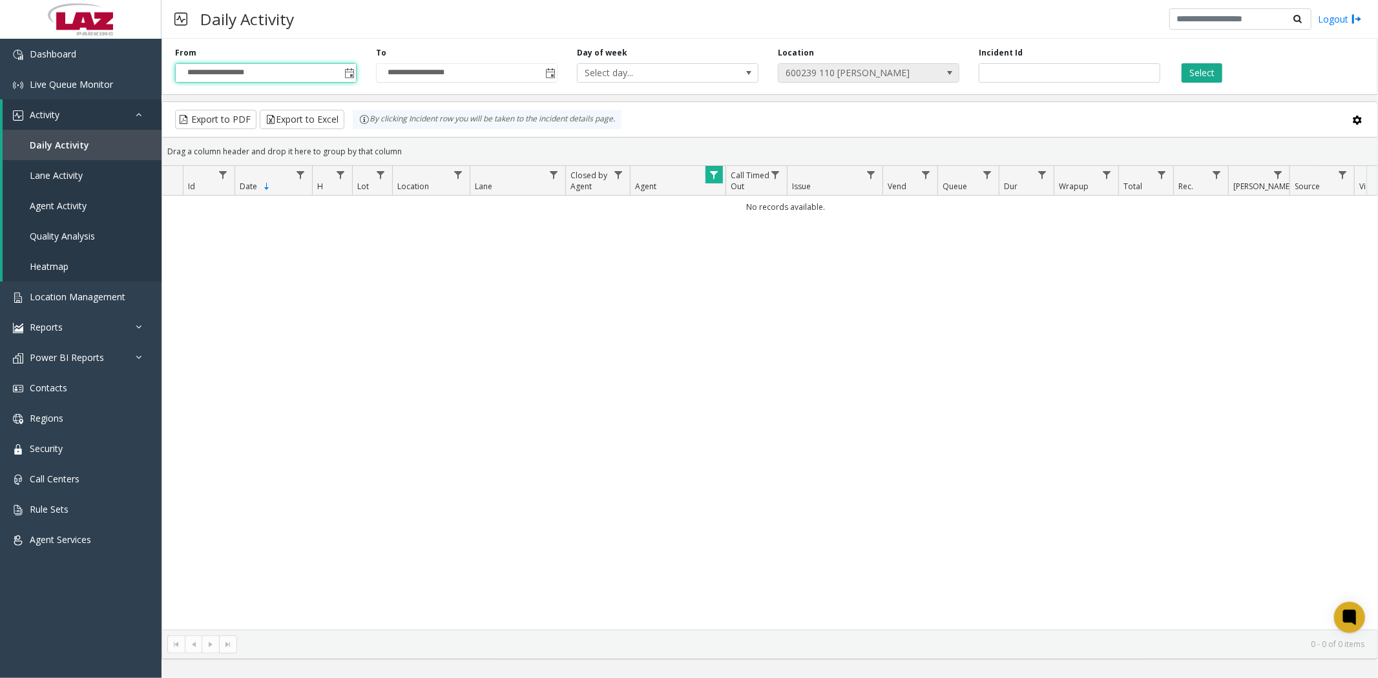
click at [948, 70] on span at bounding box center [950, 73] width 10 height 10
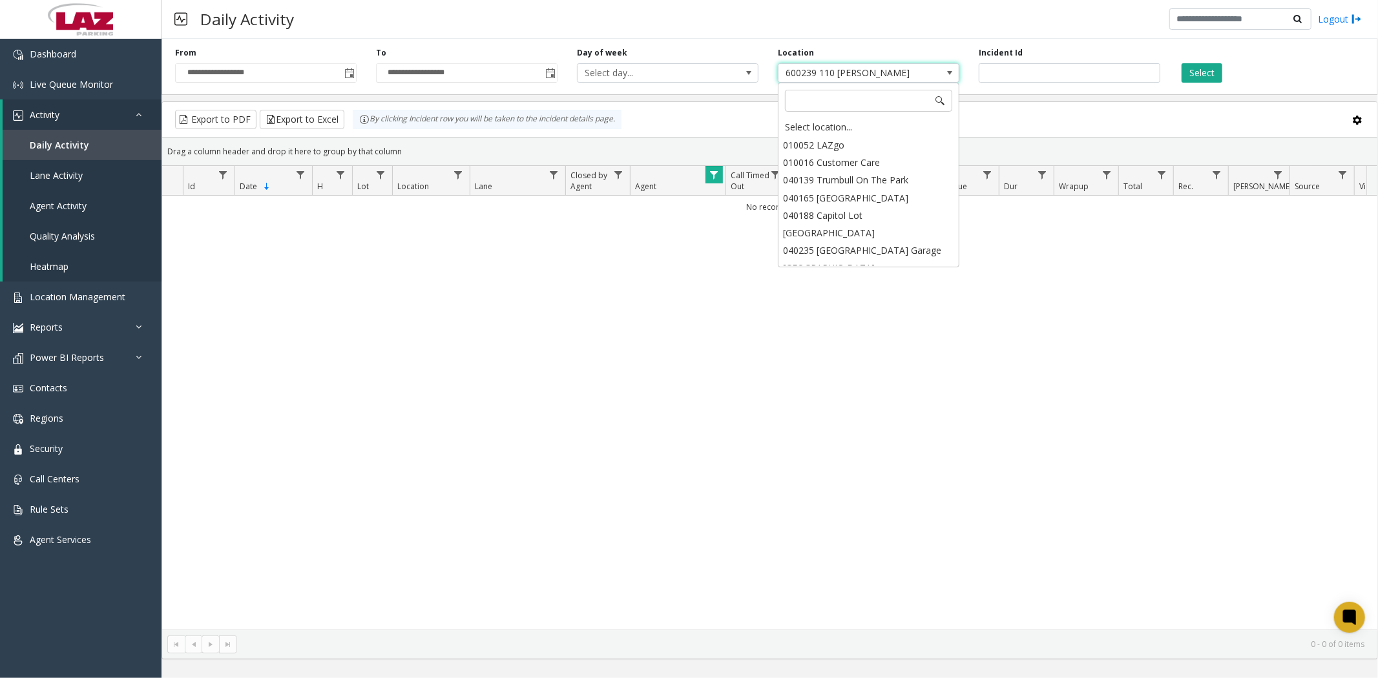
scroll to position [10533, 0]
click at [814, 129] on div "Select location..." at bounding box center [869, 127] width 178 height 18
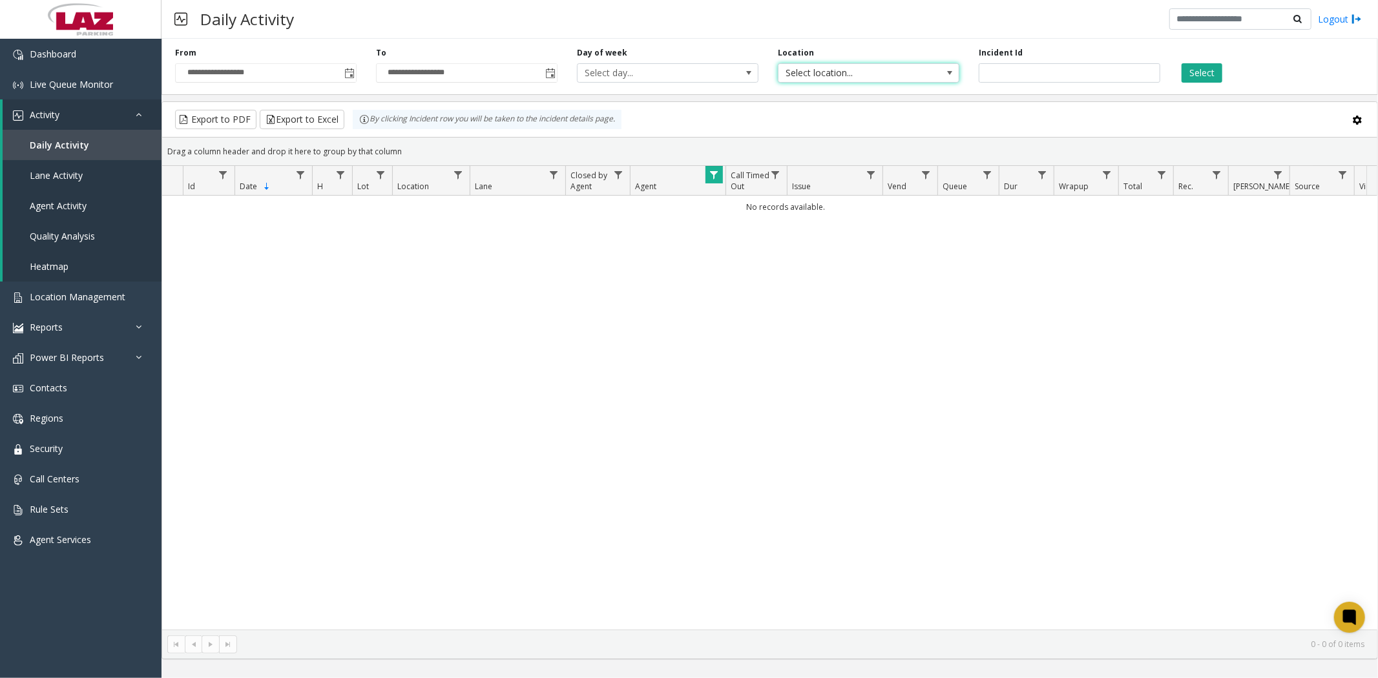
click at [810, 74] on span "Select location..." at bounding box center [851, 73] width 144 height 18
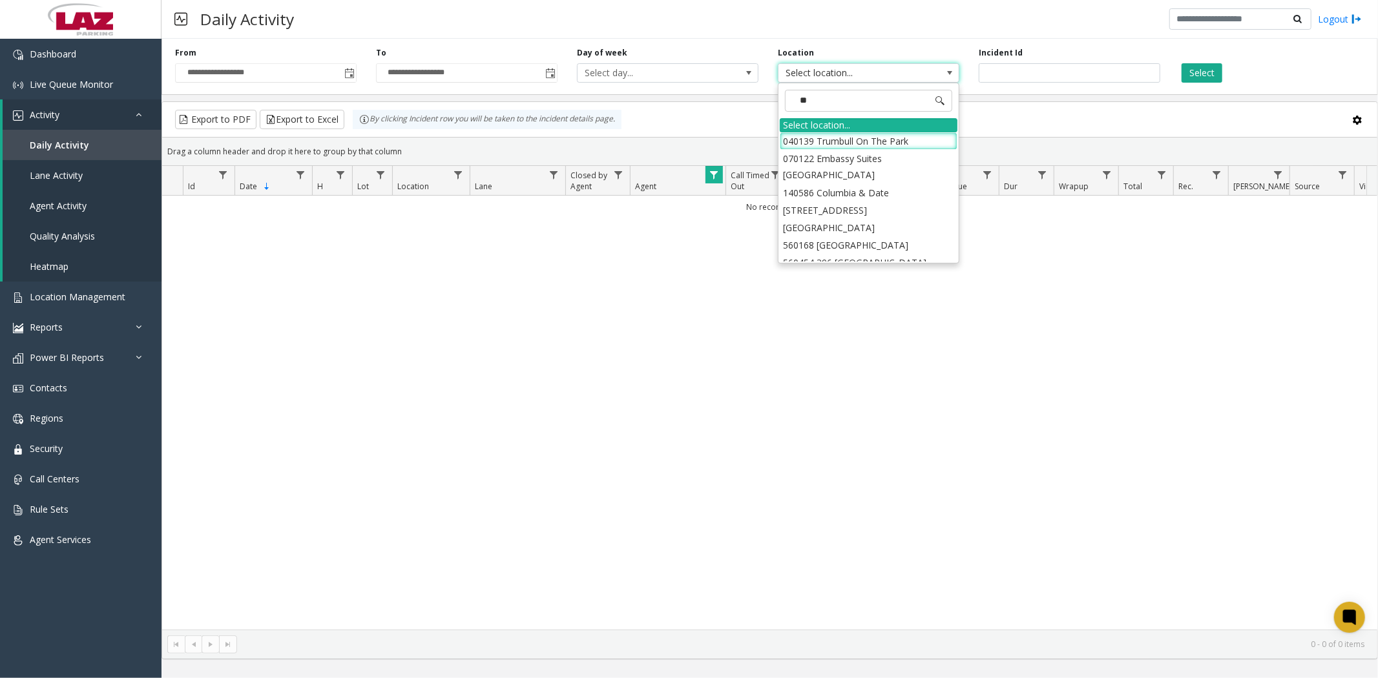
type input "***"
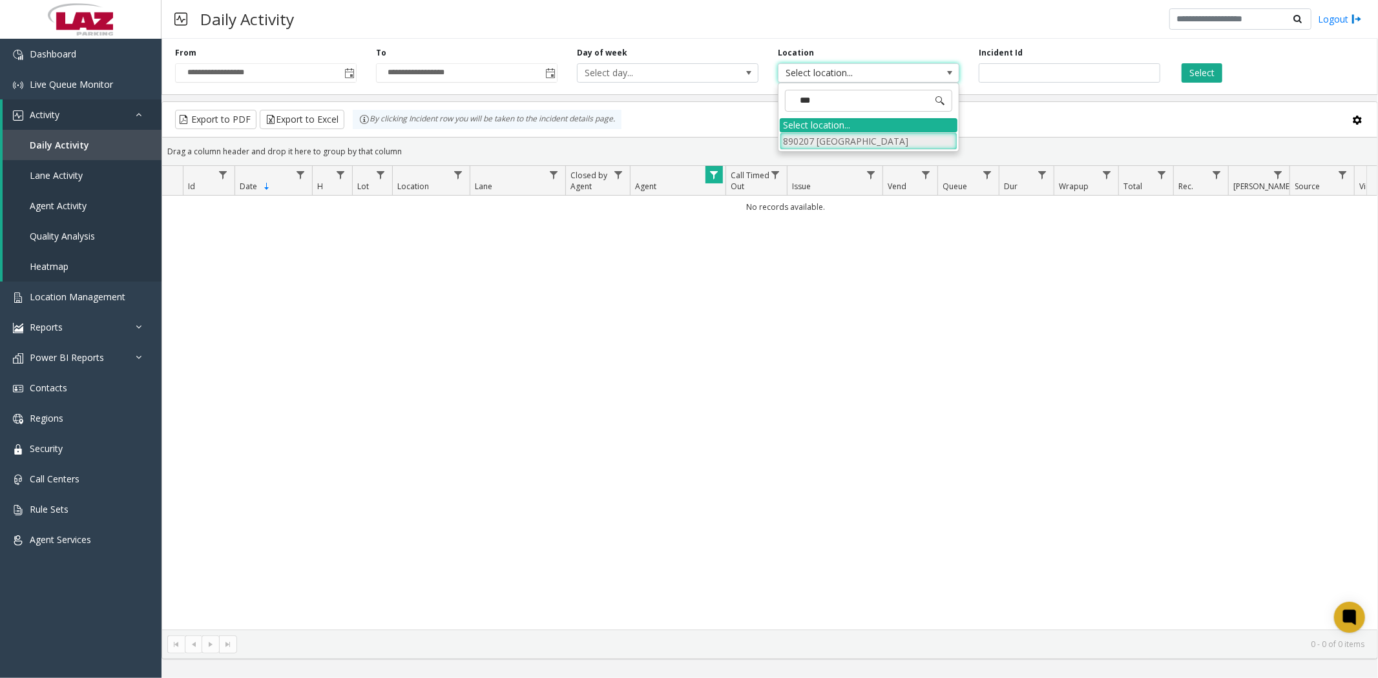
click at [821, 143] on li "890207 [GEOGRAPHIC_DATA]" at bounding box center [869, 140] width 178 height 17
click at [351, 76] on span "Toggle popup" at bounding box center [349, 73] width 10 height 10
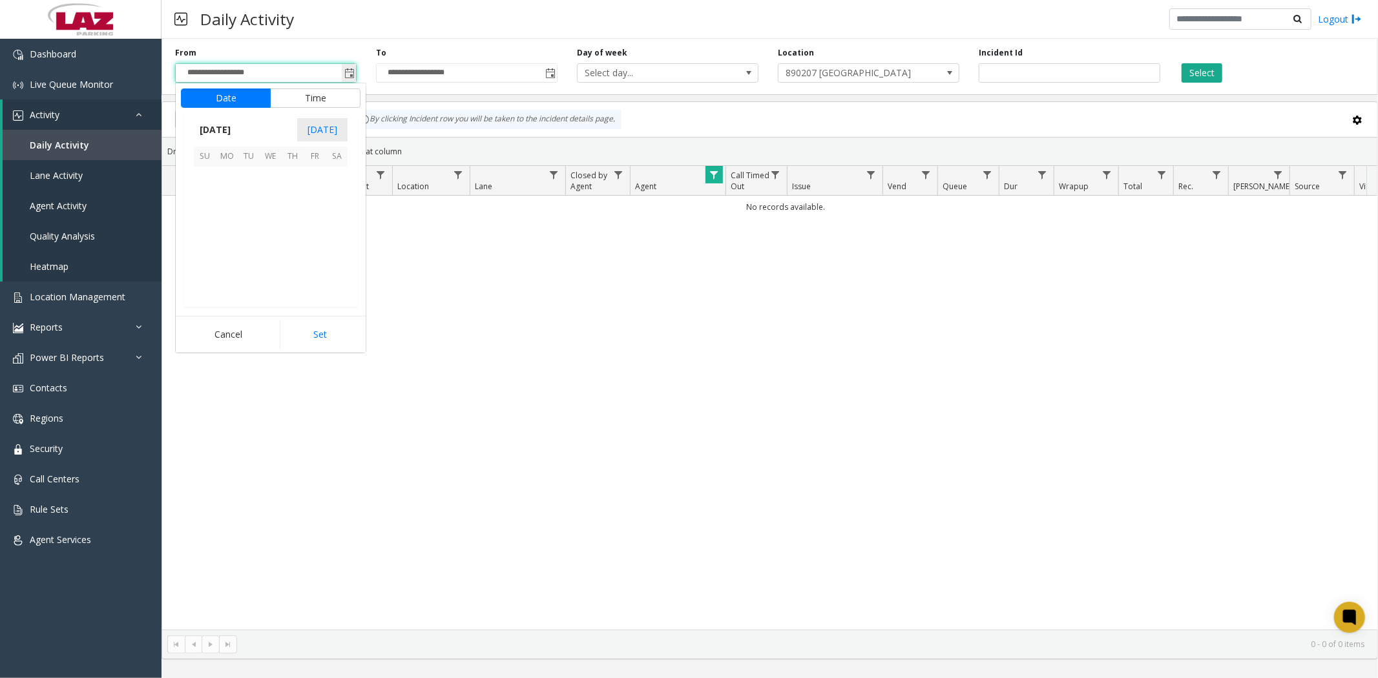
scroll to position [231843, 0]
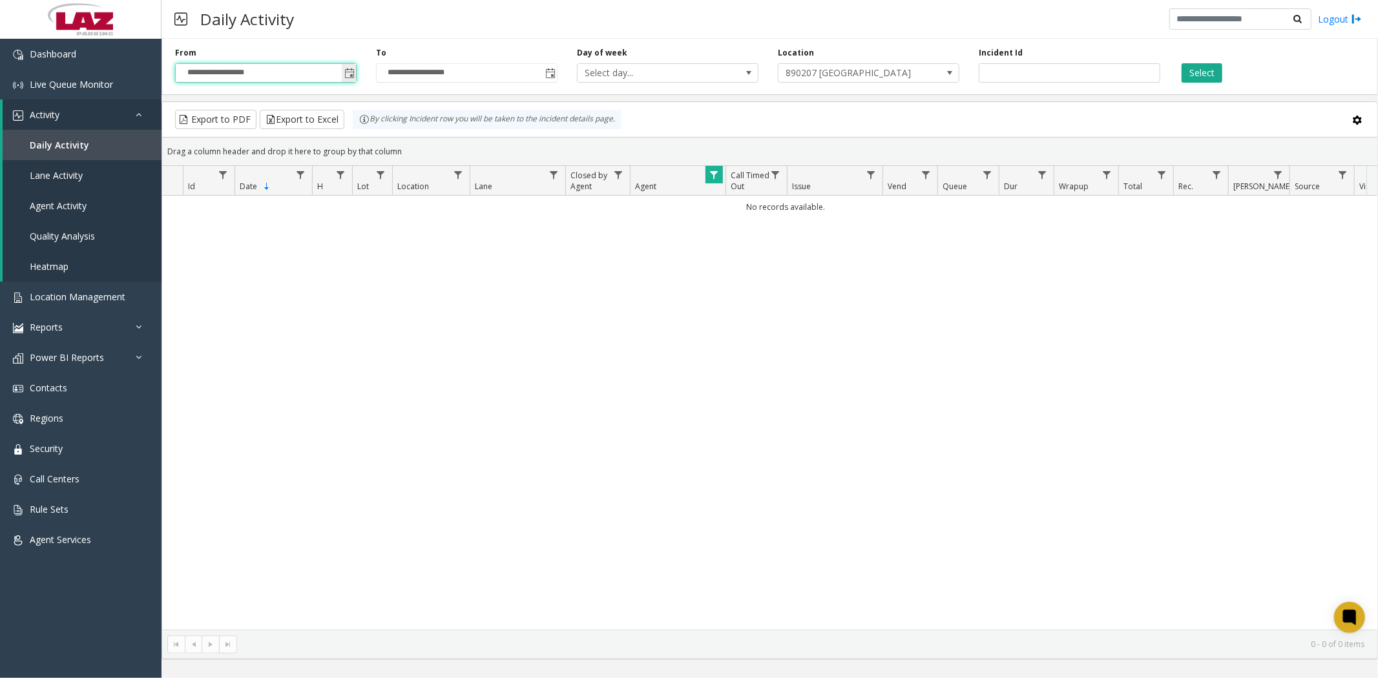
click at [346, 76] on span "Toggle popup" at bounding box center [349, 73] width 10 height 10
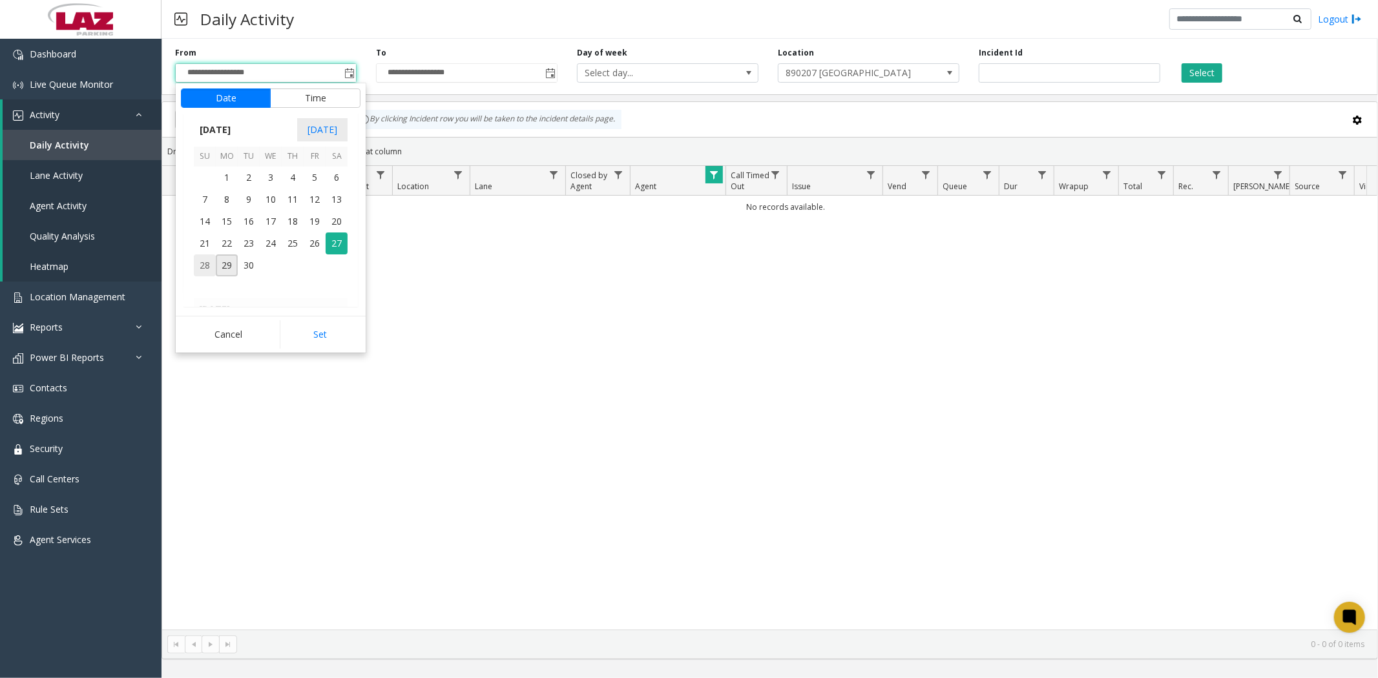
click at [201, 267] on span "28" at bounding box center [205, 266] width 22 height 22
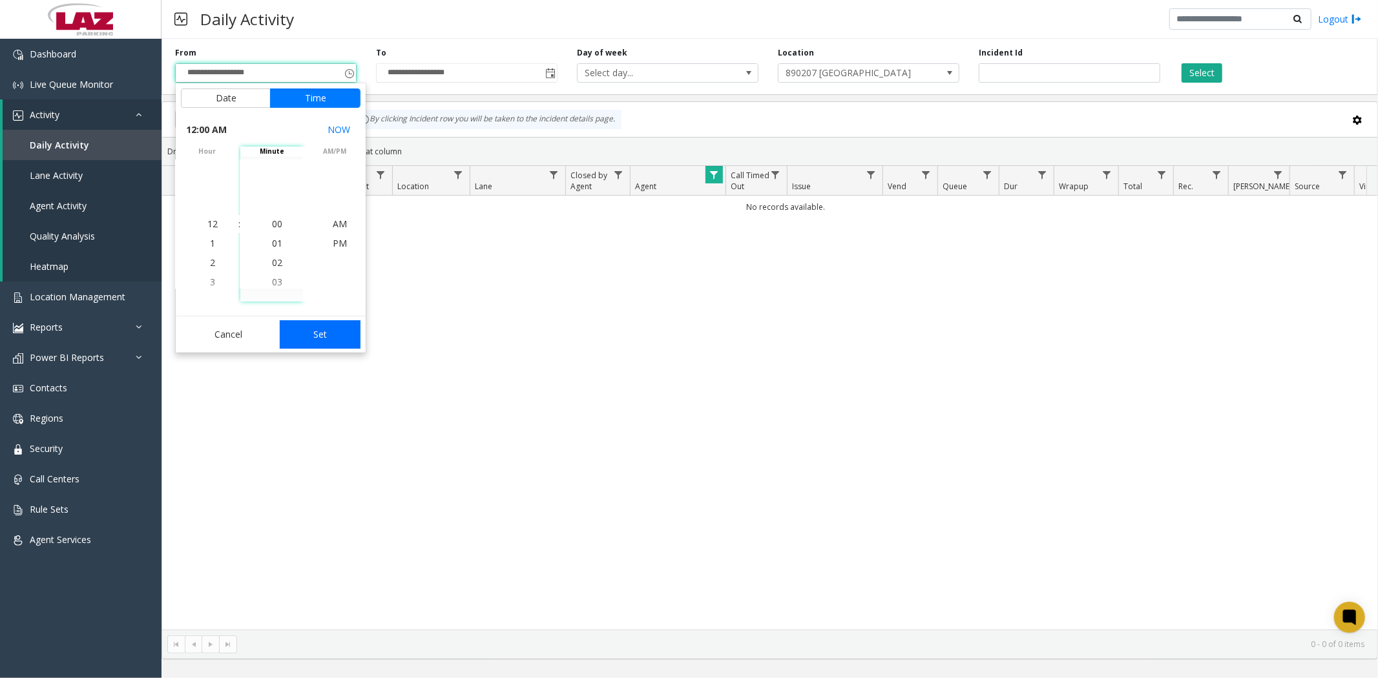
click at [323, 340] on button "Set" at bounding box center [320, 334] width 81 height 28
type input "**********"
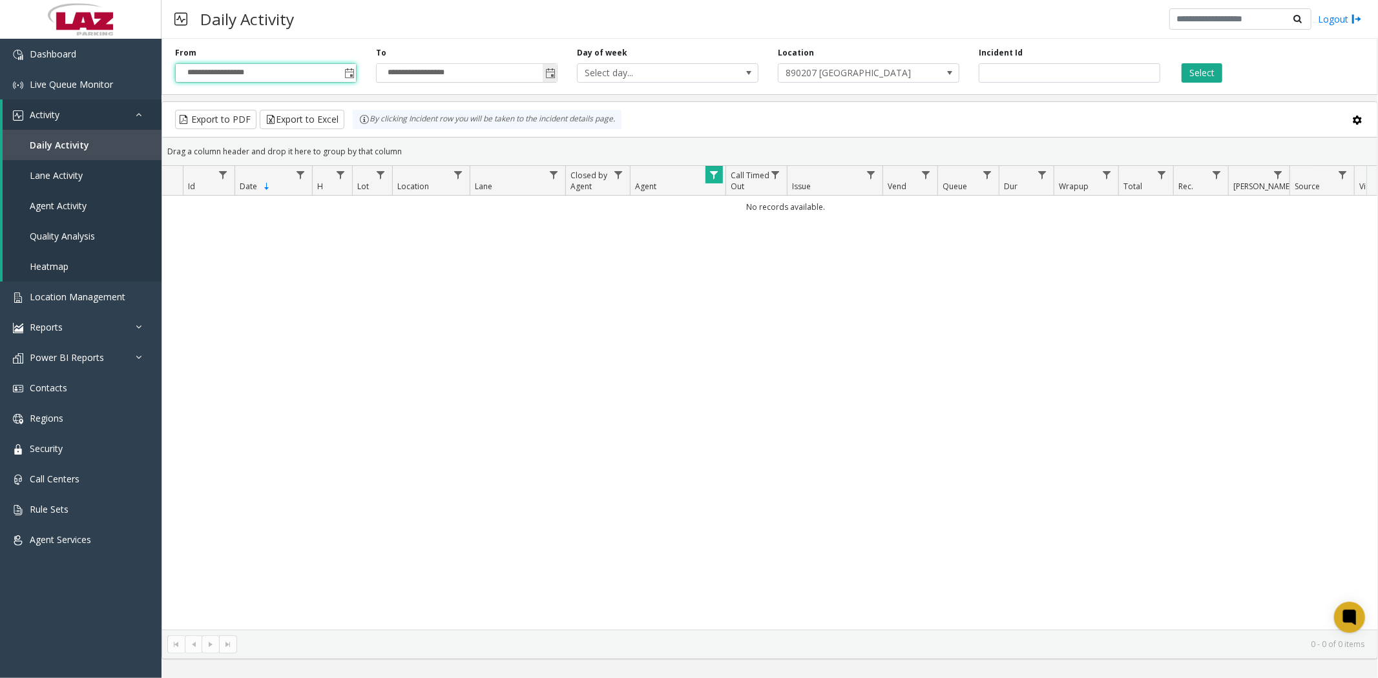
click at [550, 72] on span "Toggle popup" at bounding box center [550, 73] width 10 height 10
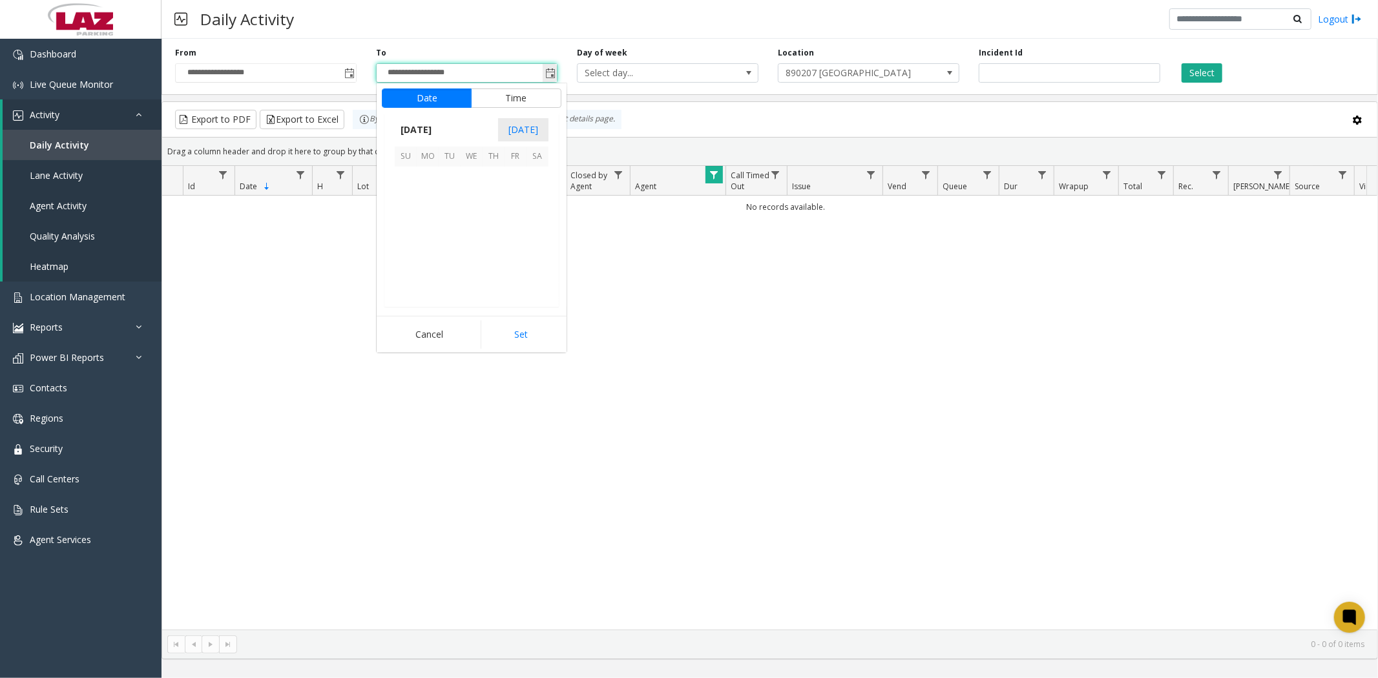
scroll to position [19, 0]
click at [401, 269] on span "28" at bounding box center [406, 266] width 22 height 22
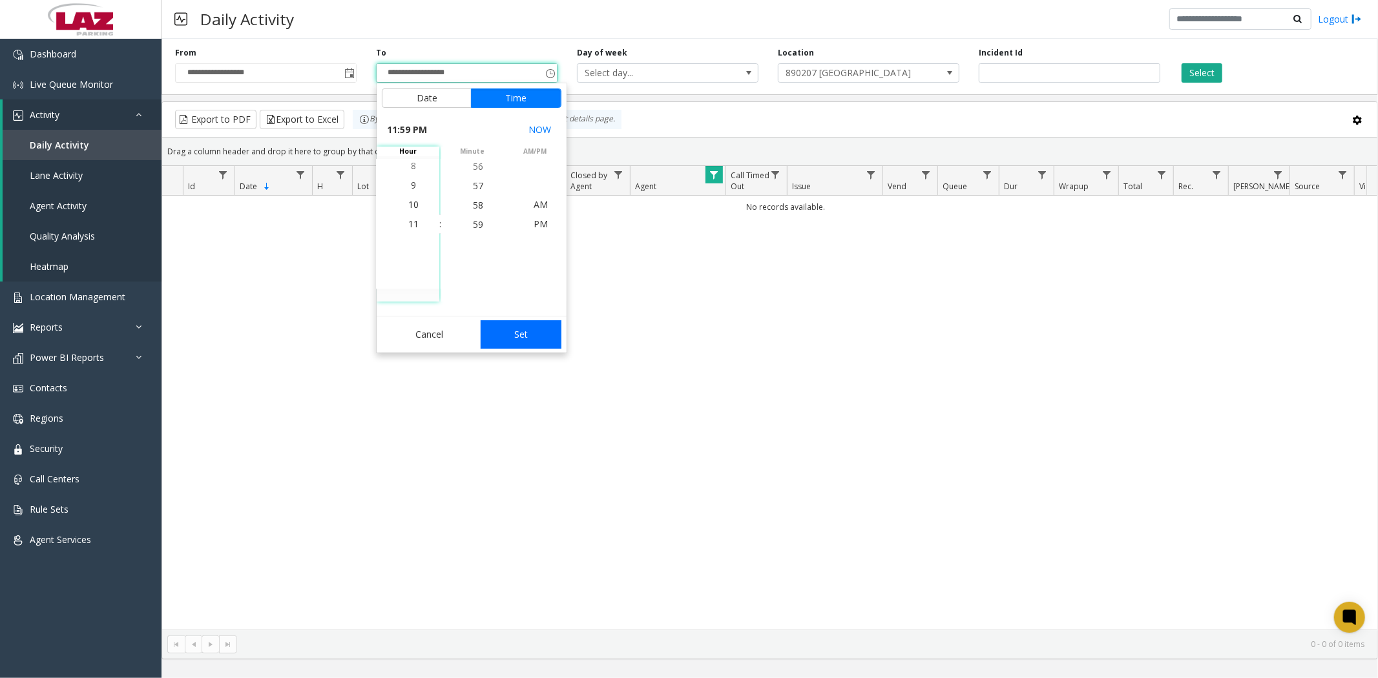
click at [516, 343] on button "Set" at bounding box center [521, 334] width 81 height 28
type input "**********"
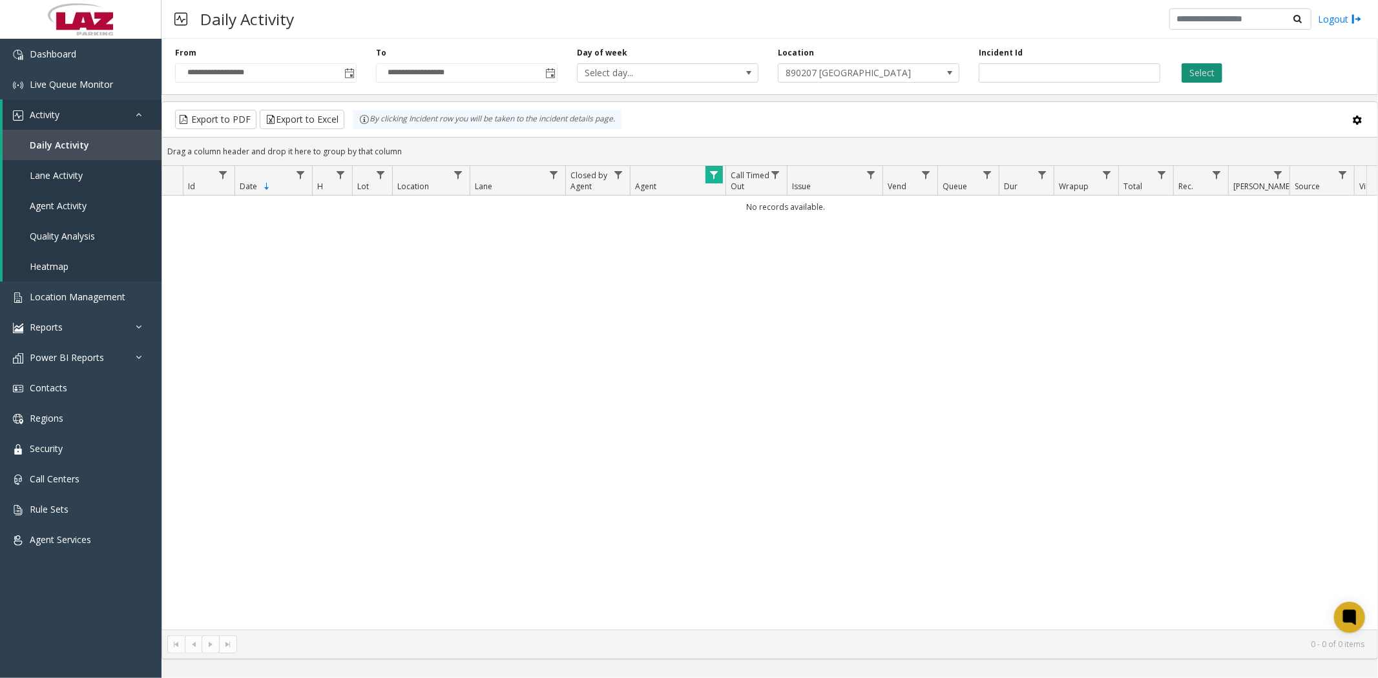
click at [1197, 72] on button "Select" at bounding box center [1202, 72] width 41 height 19
click at [350, 74] on span "Toggle popup" at bounding box center [349, 73] width 10 height 10
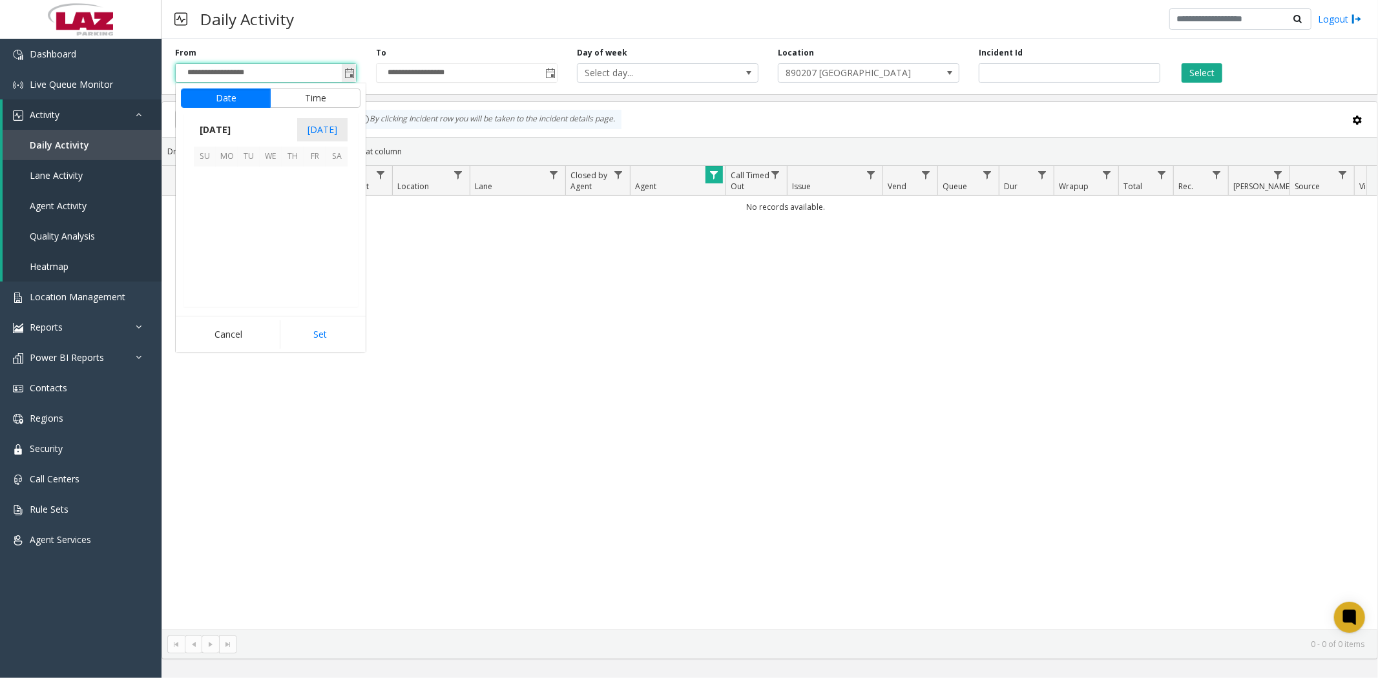
scroll to position [231843, 0]
click at [333, 244] on span "27" at bounding box center [337, 244] width 22 height 22
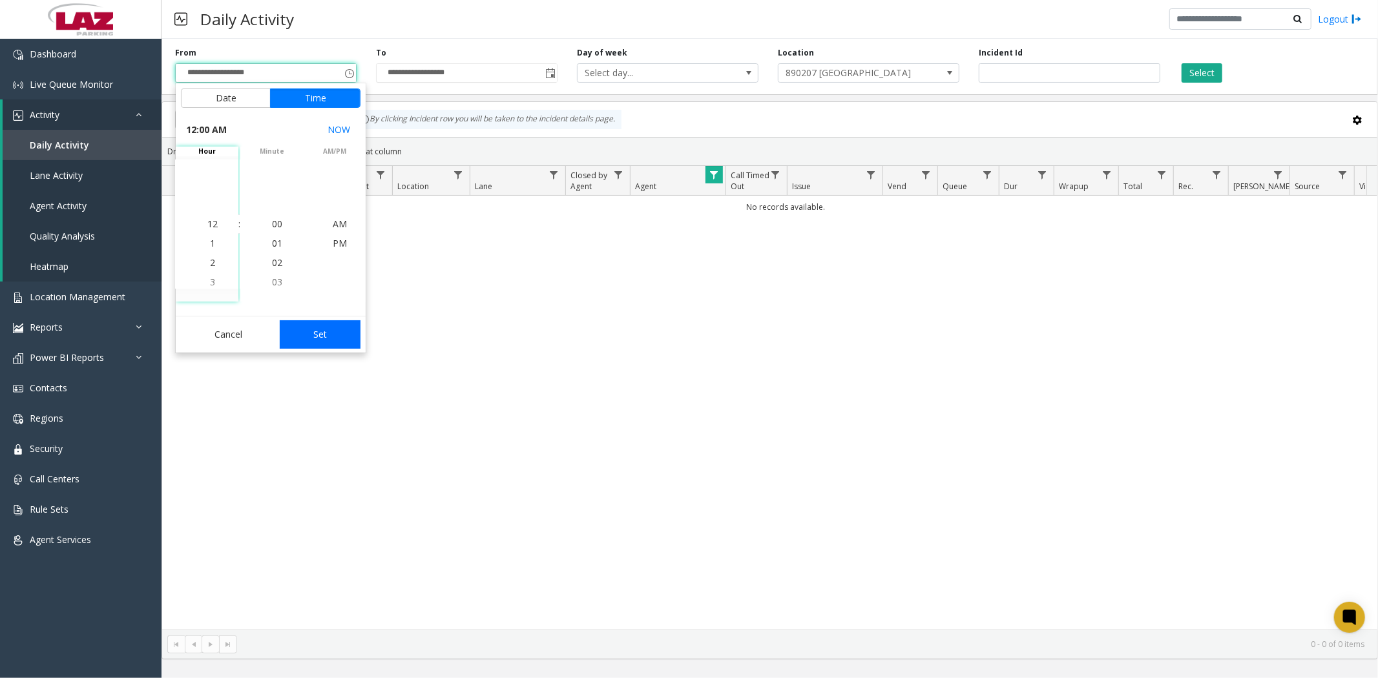
click at [322, 340] on button "Set" at bounding box center [320, 334] width 81 height 28
type input "**********"
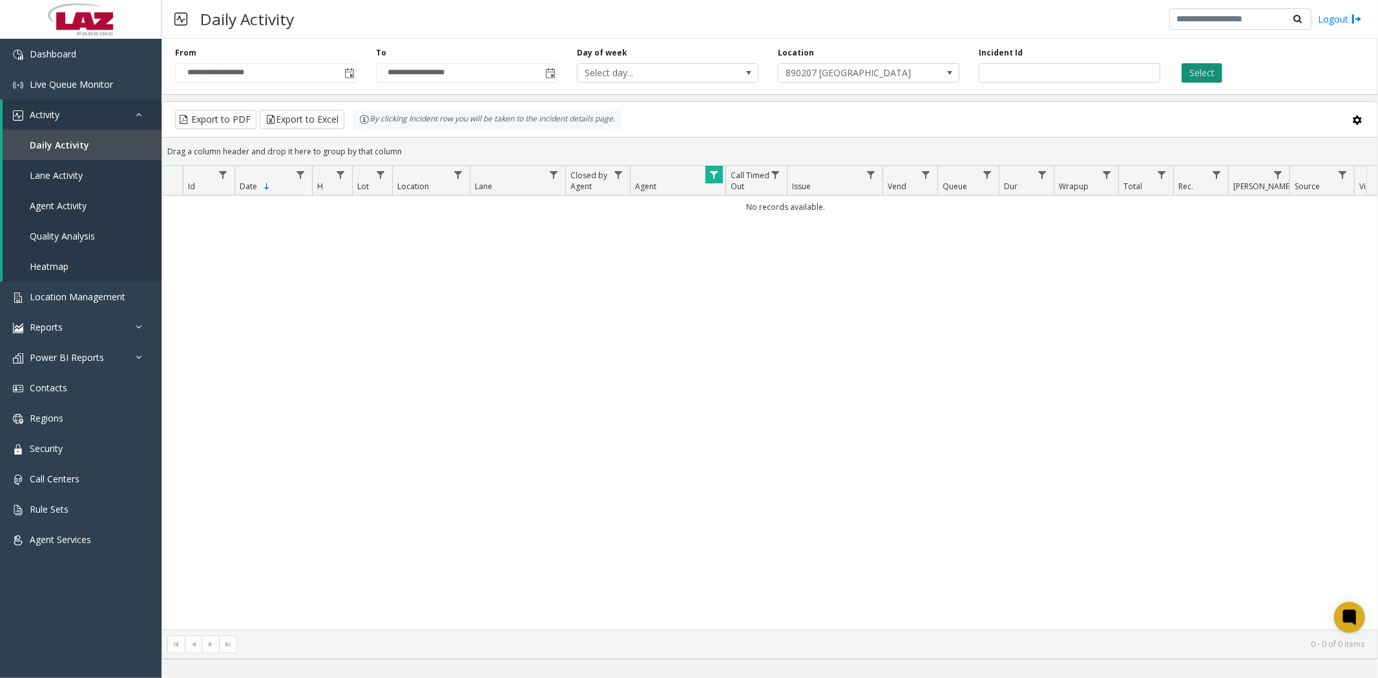
click at [1194, 72] on button "Select" at bounding box center [1202, 72] width 41 height 19
click at [711, 178] on span "Data table" at bounding box center [714, 175] width 10 height 10
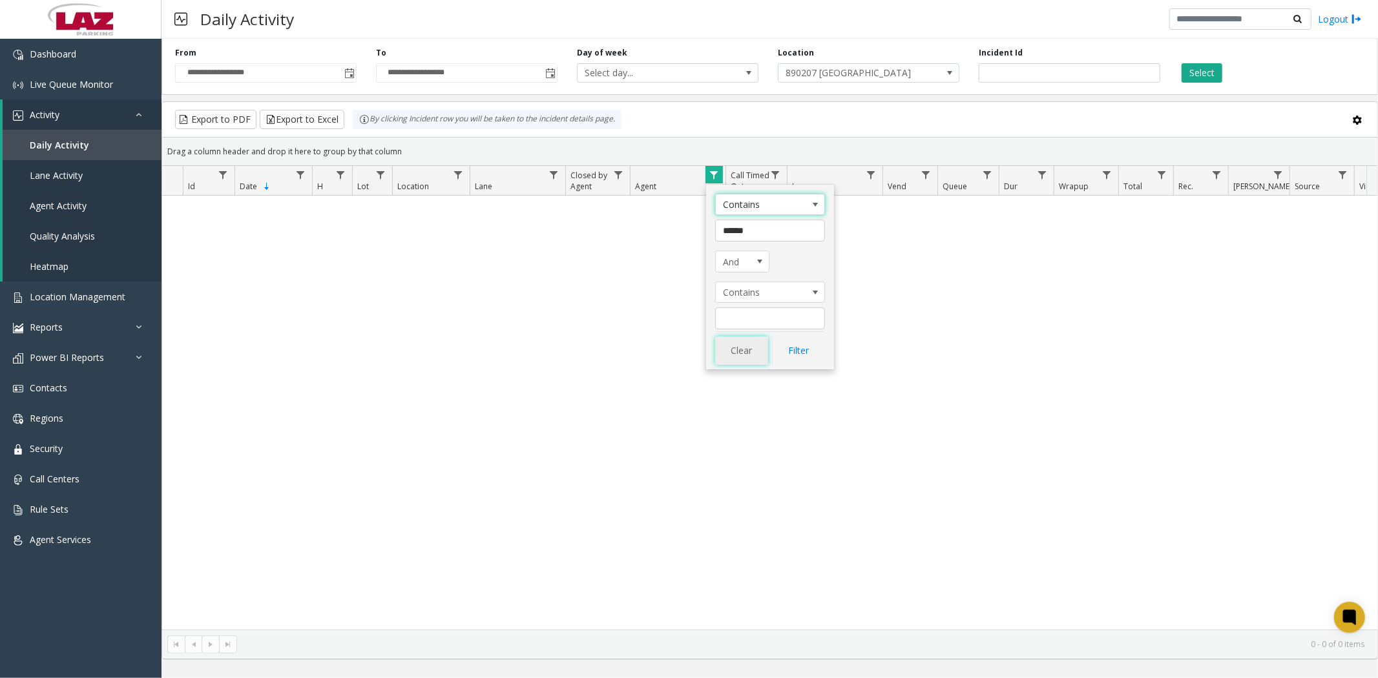
click at [733, 351] on button "Clear" at bounding box center [741, 351] width 53 height 28
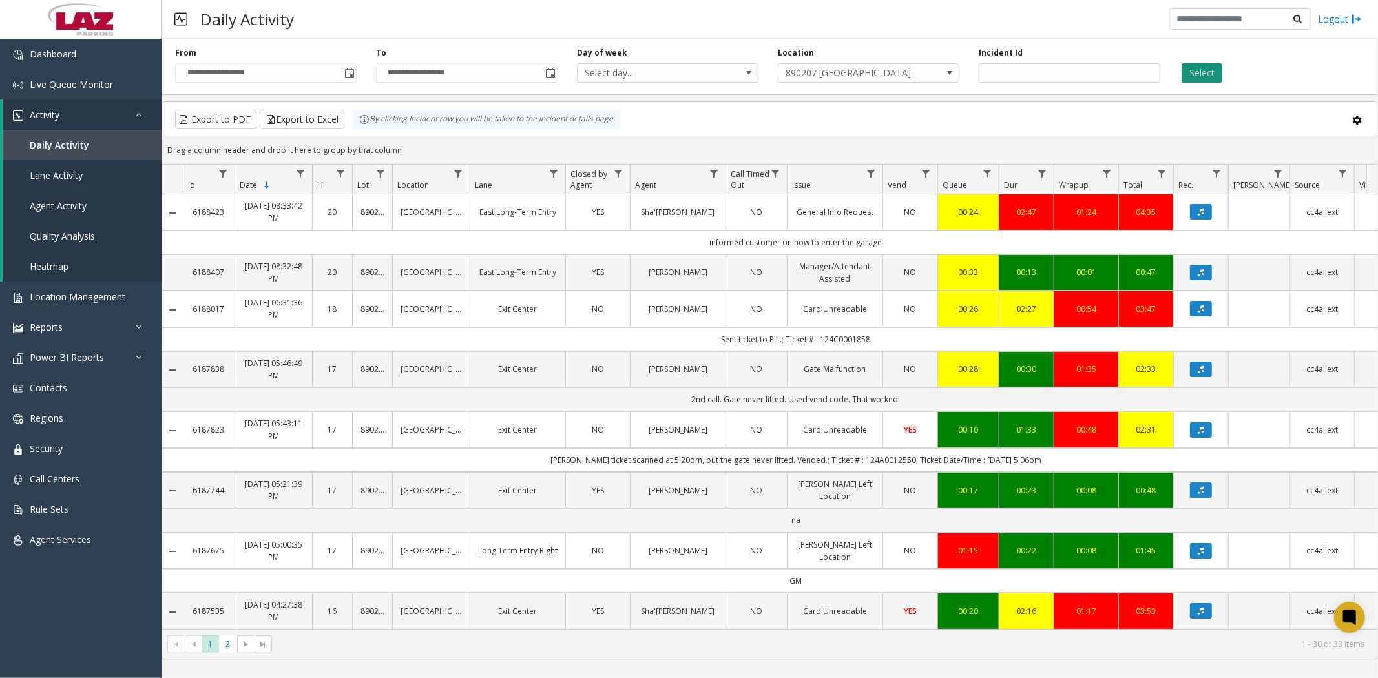
click at [1202, 69] on button "Select" at bounding box center [1202, 72] width 41 height 19
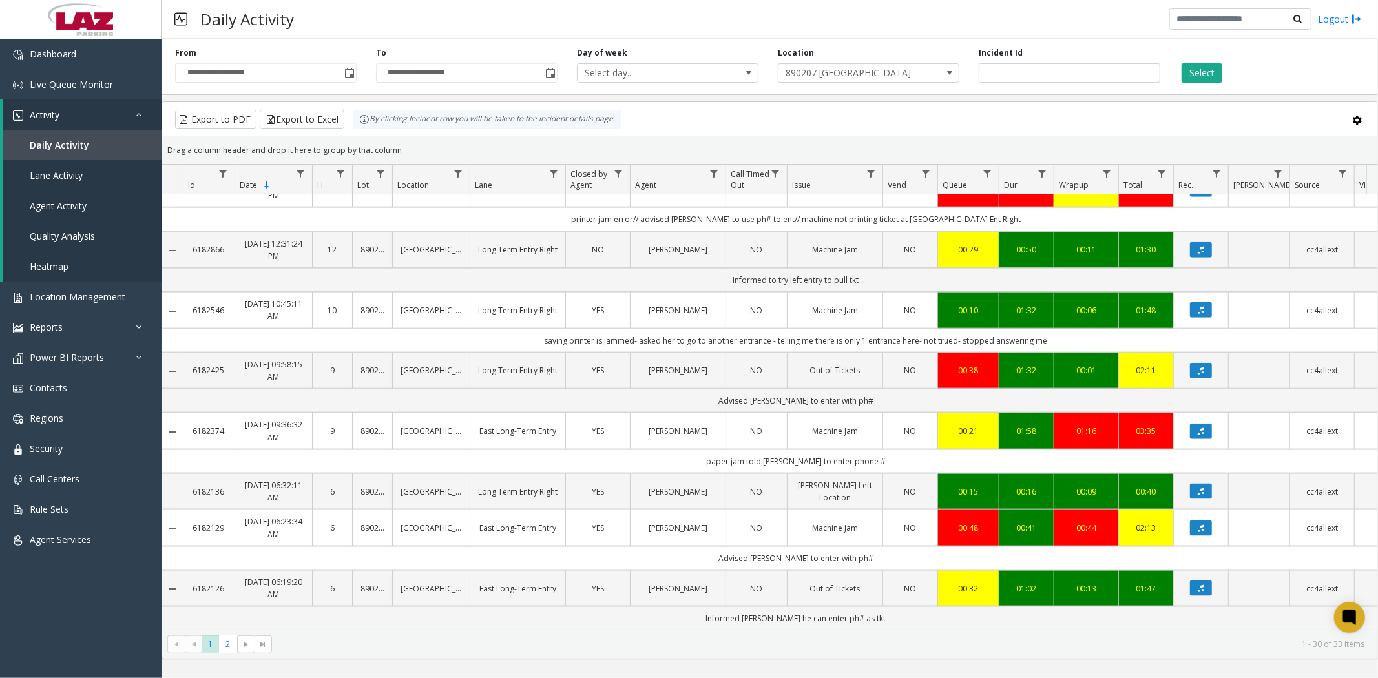
scroll to position [1507, 0]
click at [1200, 314] on icon "Data table" at bounding box center [1201, 310] width 6 height 8
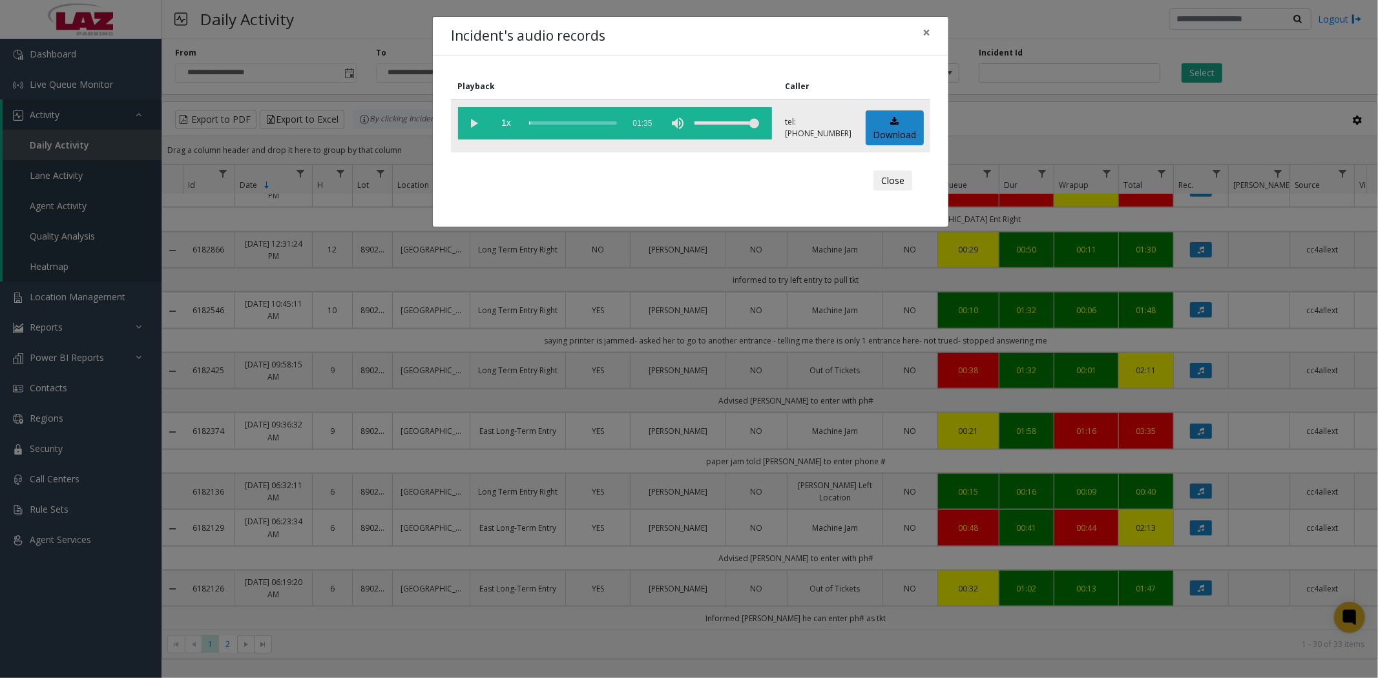
click at [474, 118] on vg-play-pause at bounding box center [474, 123] width 32 height 32
click at [85, 293] on div "Incident's audio records × Playback Caller 1x 01:35 tel:[PHONE_NUMBER] Download…" at bounding box center [689, 339] width 1378 height 678
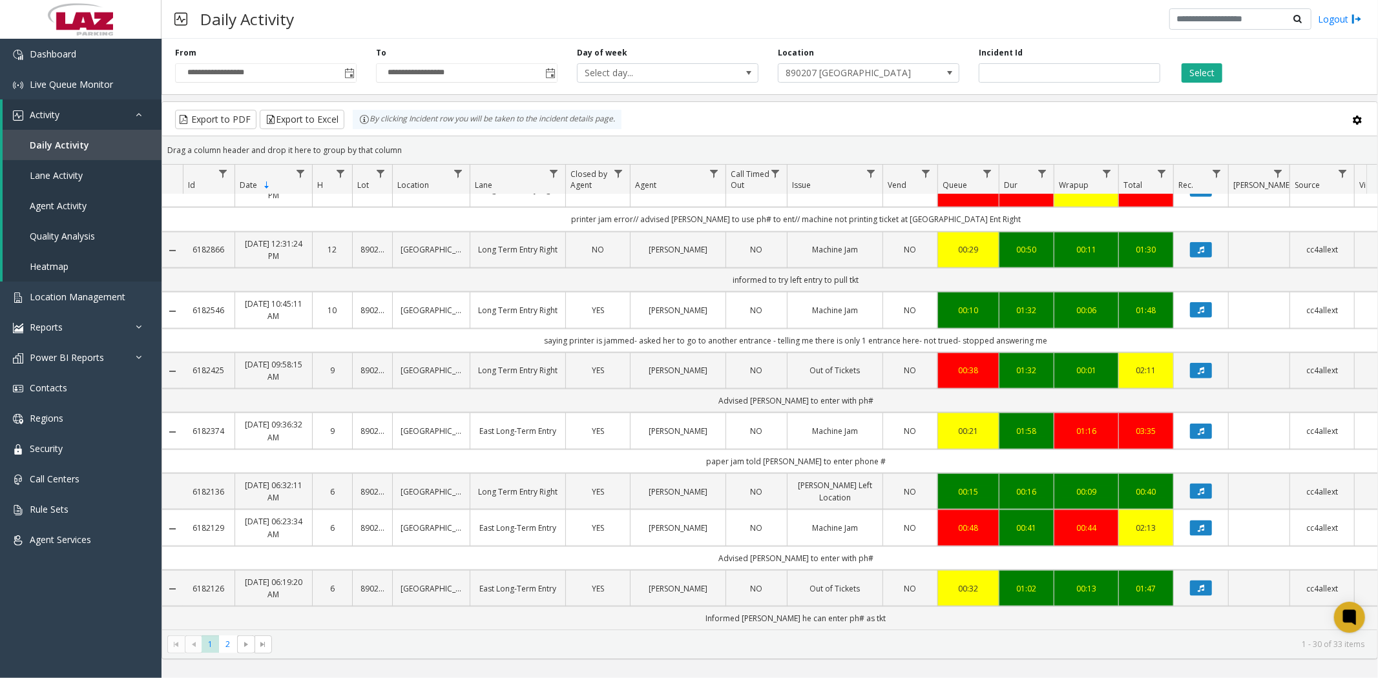
click at [1203, 328] on td "Data table" at bounding box center [1200, 310] width 55 height 36
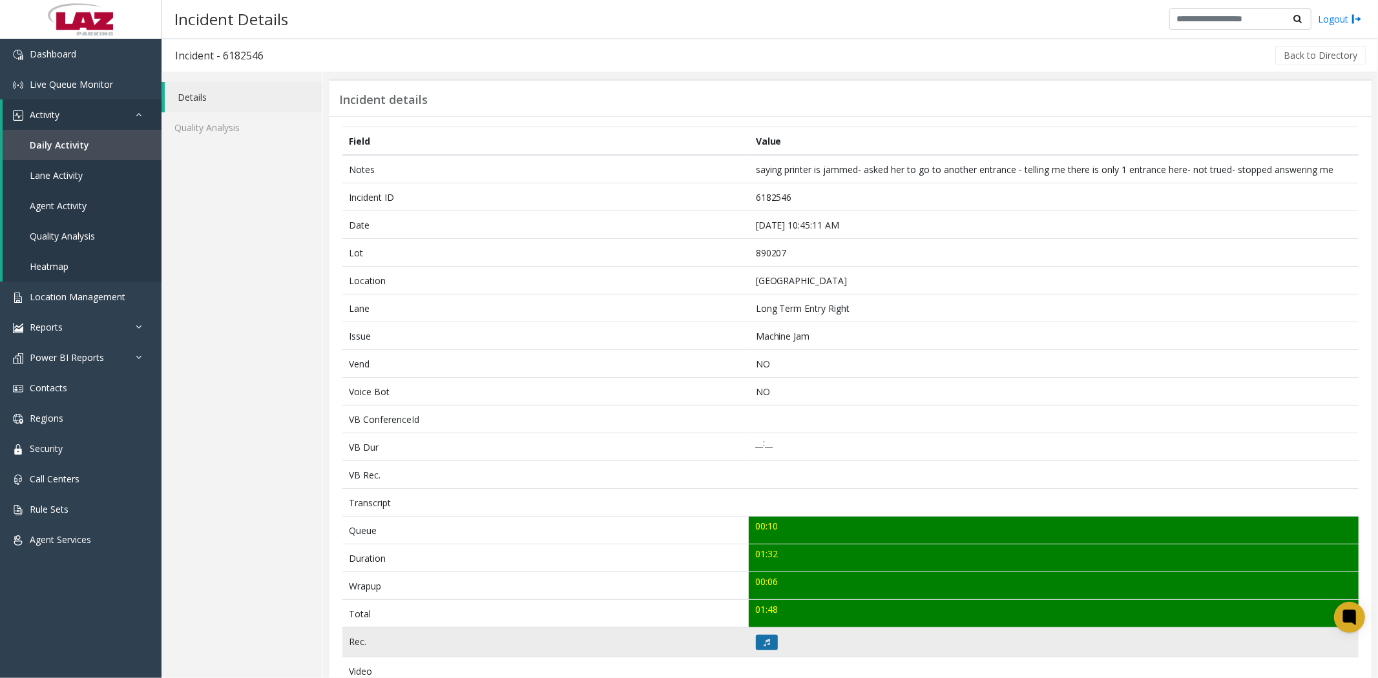
click at [764, 642] on icon at bounding box center [767, 643] width 6 height 8
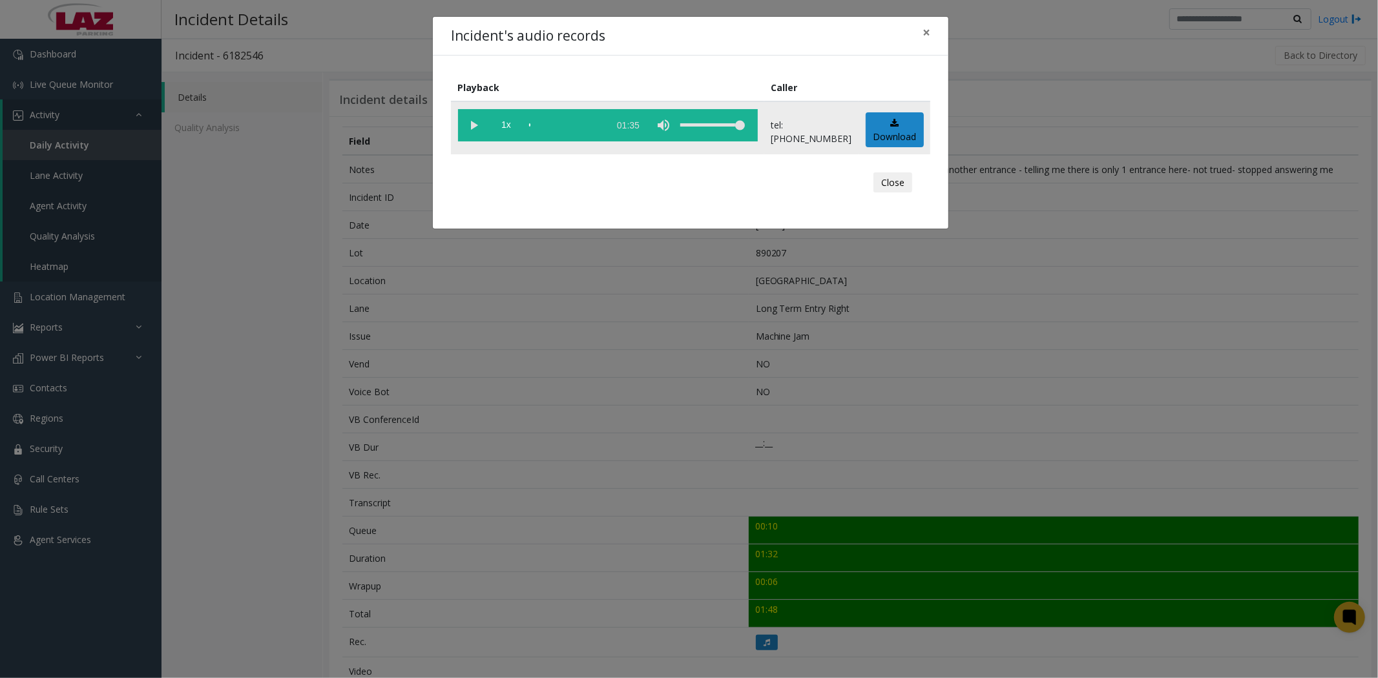
click at [472, 125] on vg-play-pause at bounding box center [474, 125] width 32 height 32
click at [927, 33] on span "×" at bounding box center [927, 32] width 8 height 18
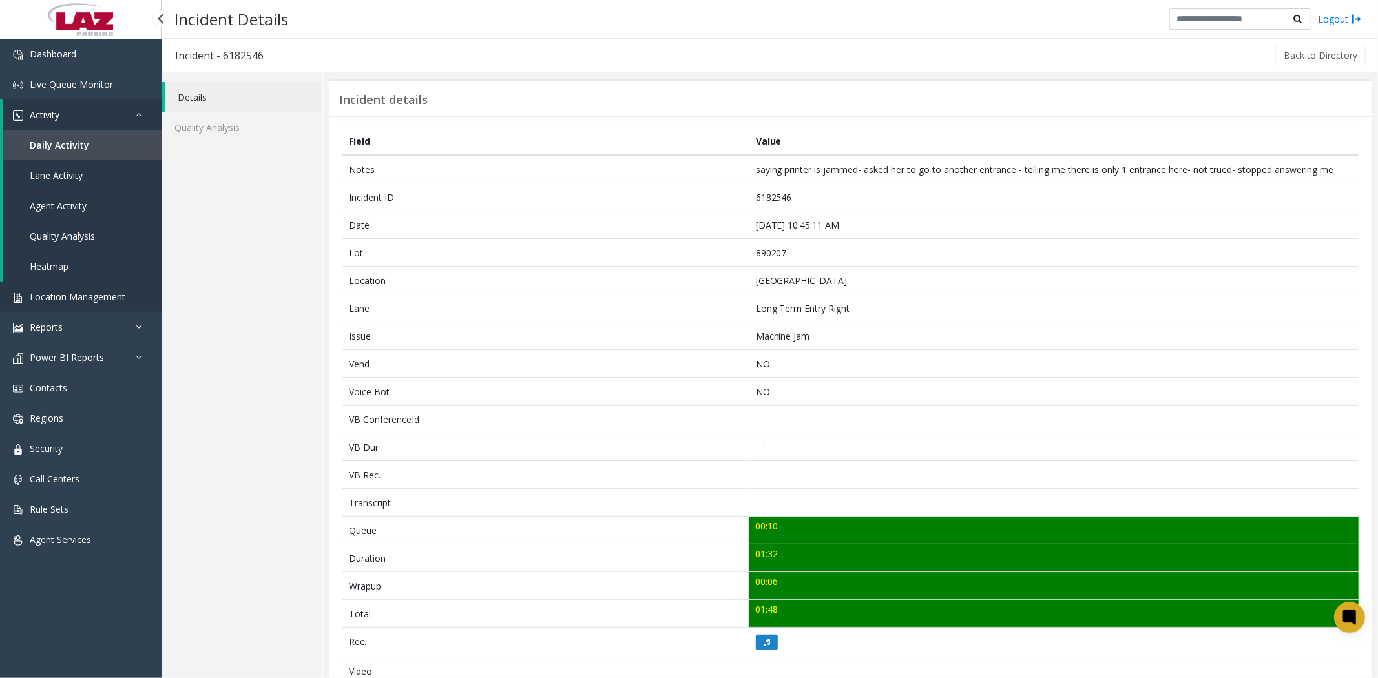
click at [102, 298] on span "Location Management" at bounding box center [78, 297] width 96 height 12
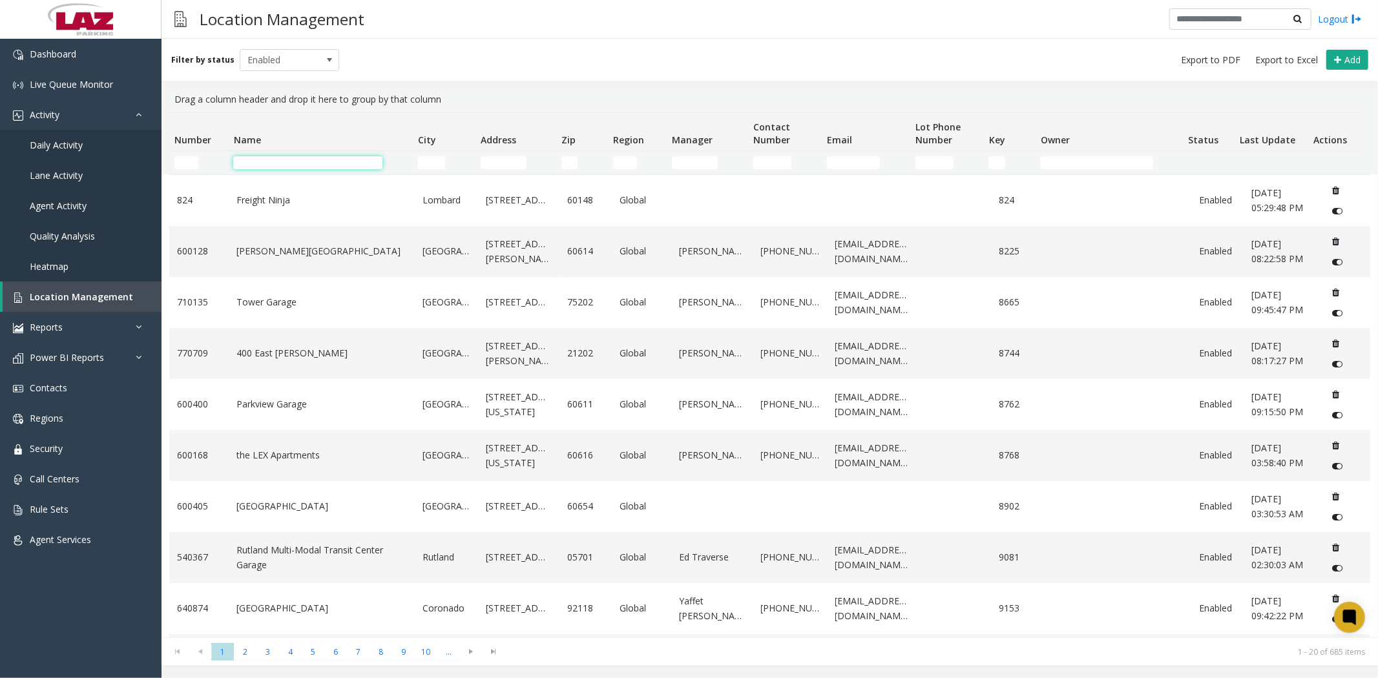
click at [269, 163] on input "Name Filter" at bounding box center [307, 162] width 149 height 13
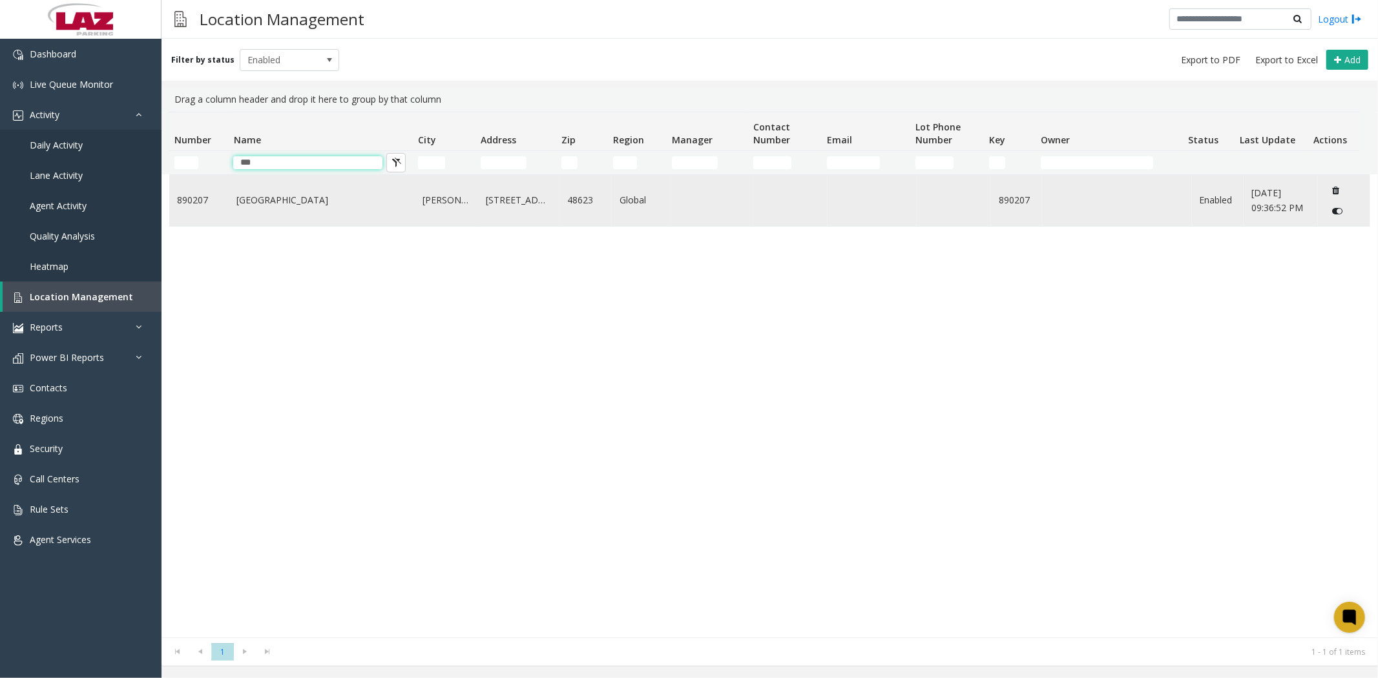
type input "***"
click at [275, 202] on link "[GEOGRAPHIC_DATA]" at bounding box center [321, 200] width 171 height 14
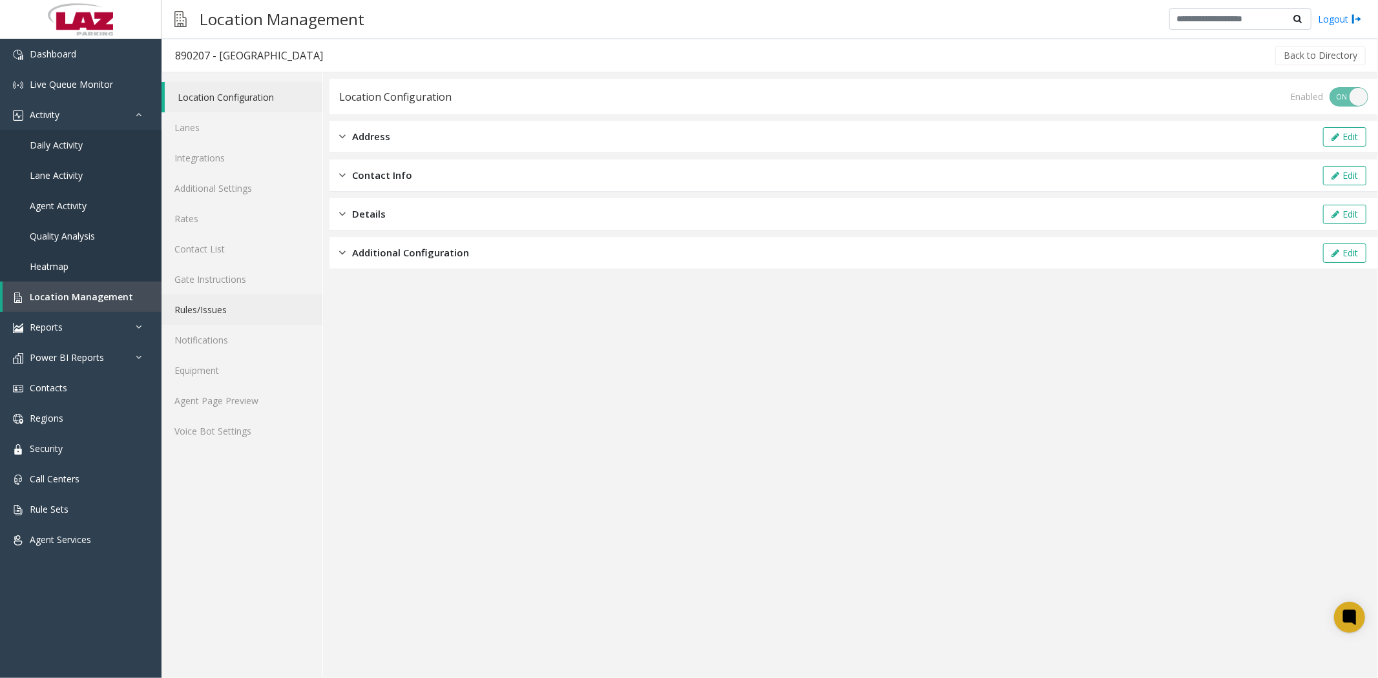
click at [200, 310] on link "Rules/Issues" at bounding box center [242, 310] width 161 height 30
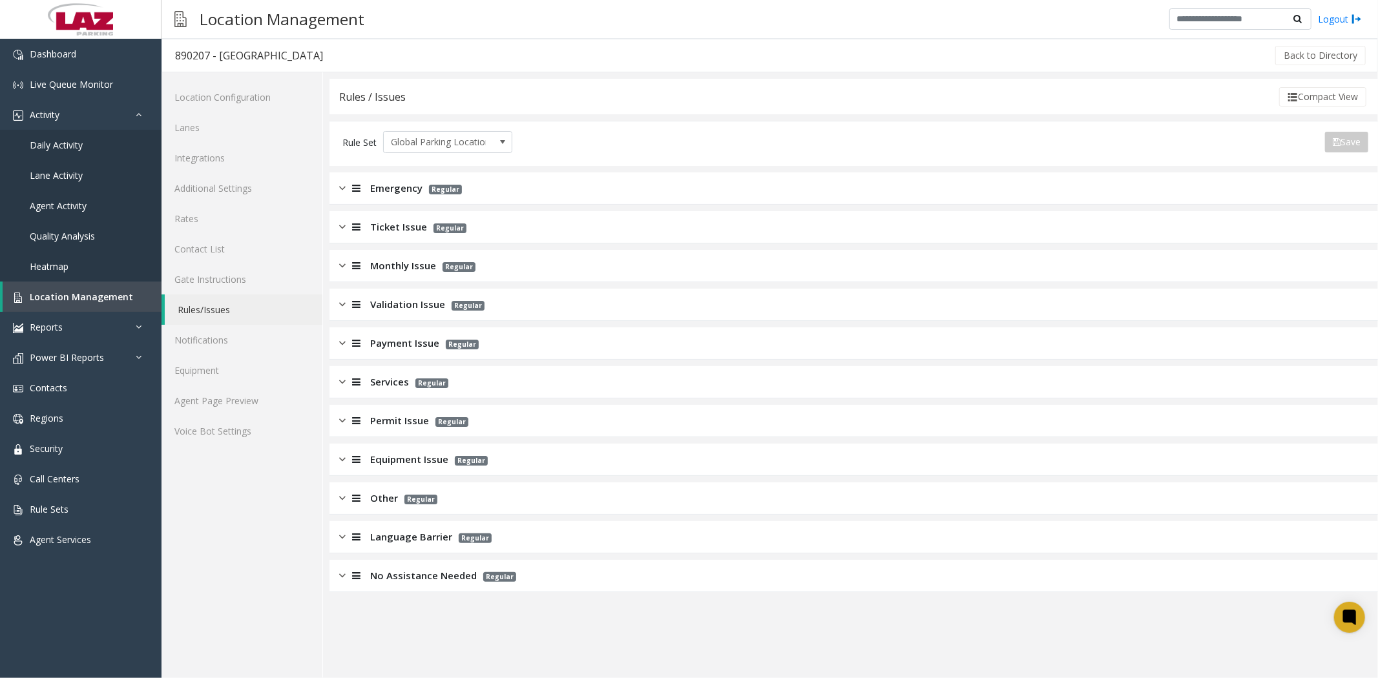
click at [401, 462] on span "Equipment Issue" at bounding box center [409, 459] width 78 height 15
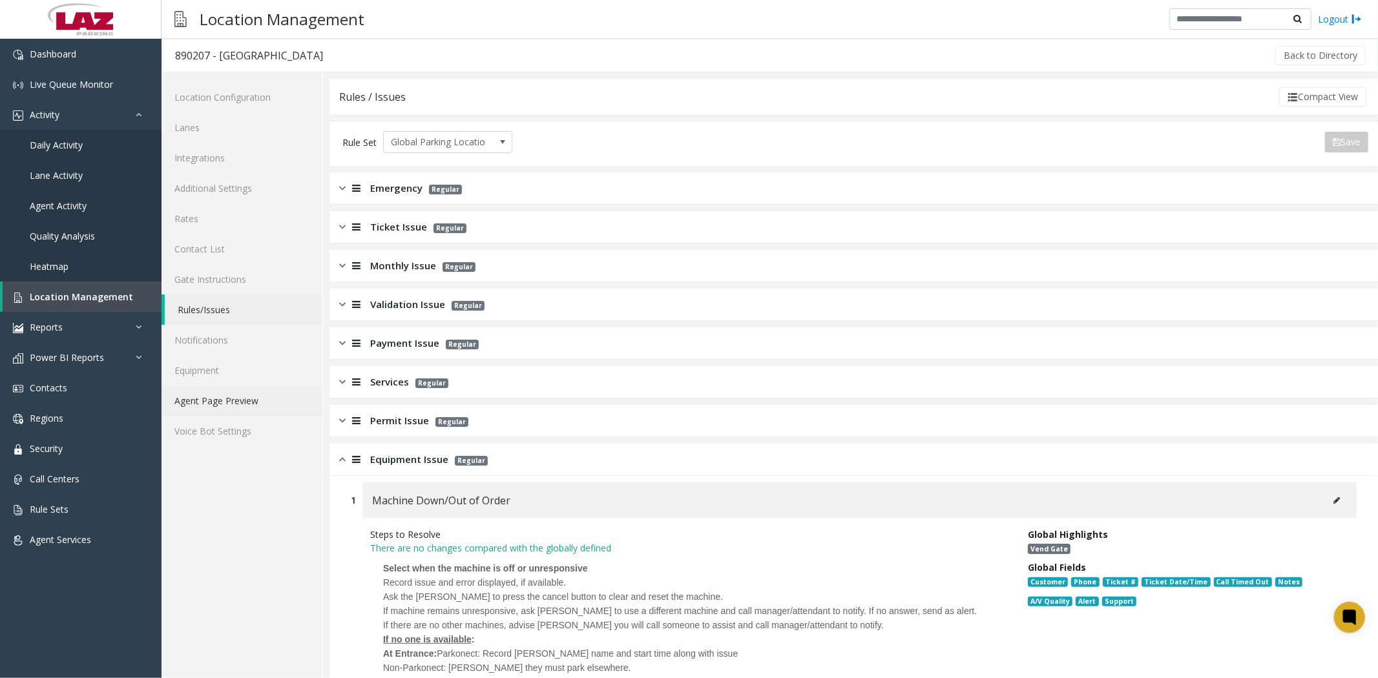
click at [199, 406] on link "Agent Page Preview" at bounding box center [242, 401] width 161 height 30
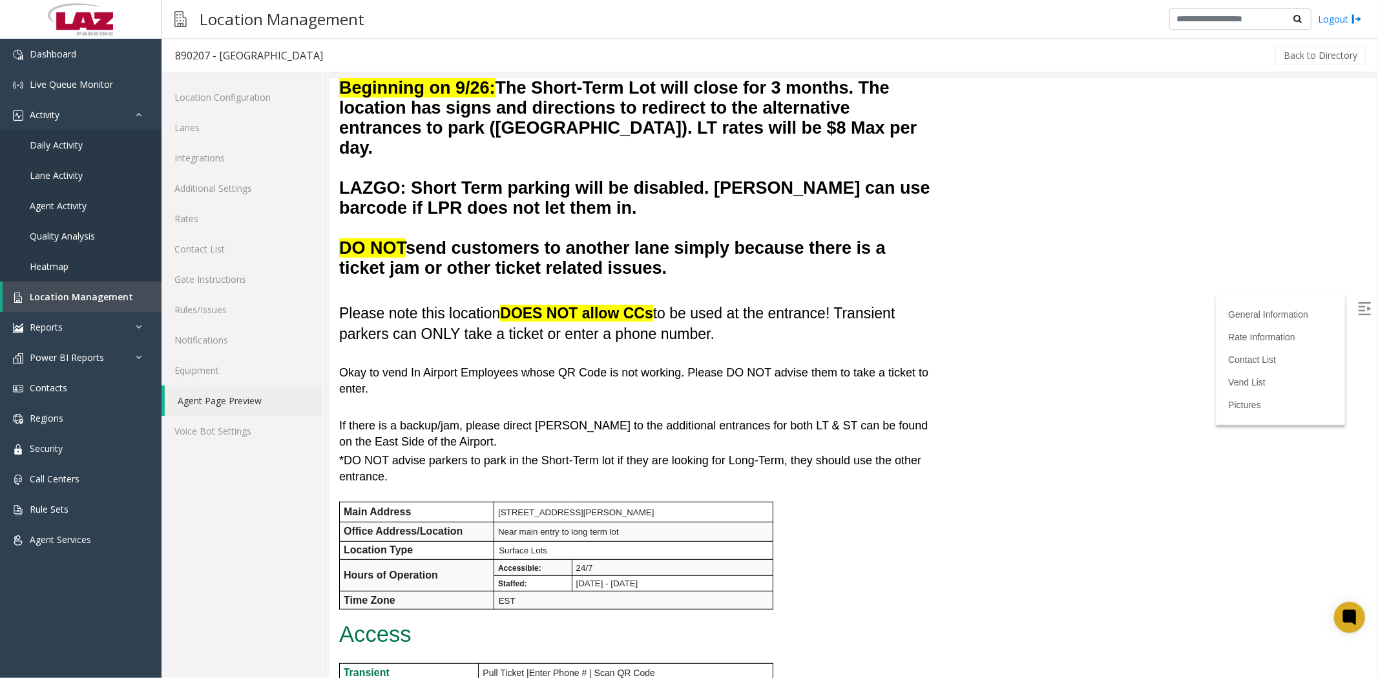
scroll to position [287, 0]
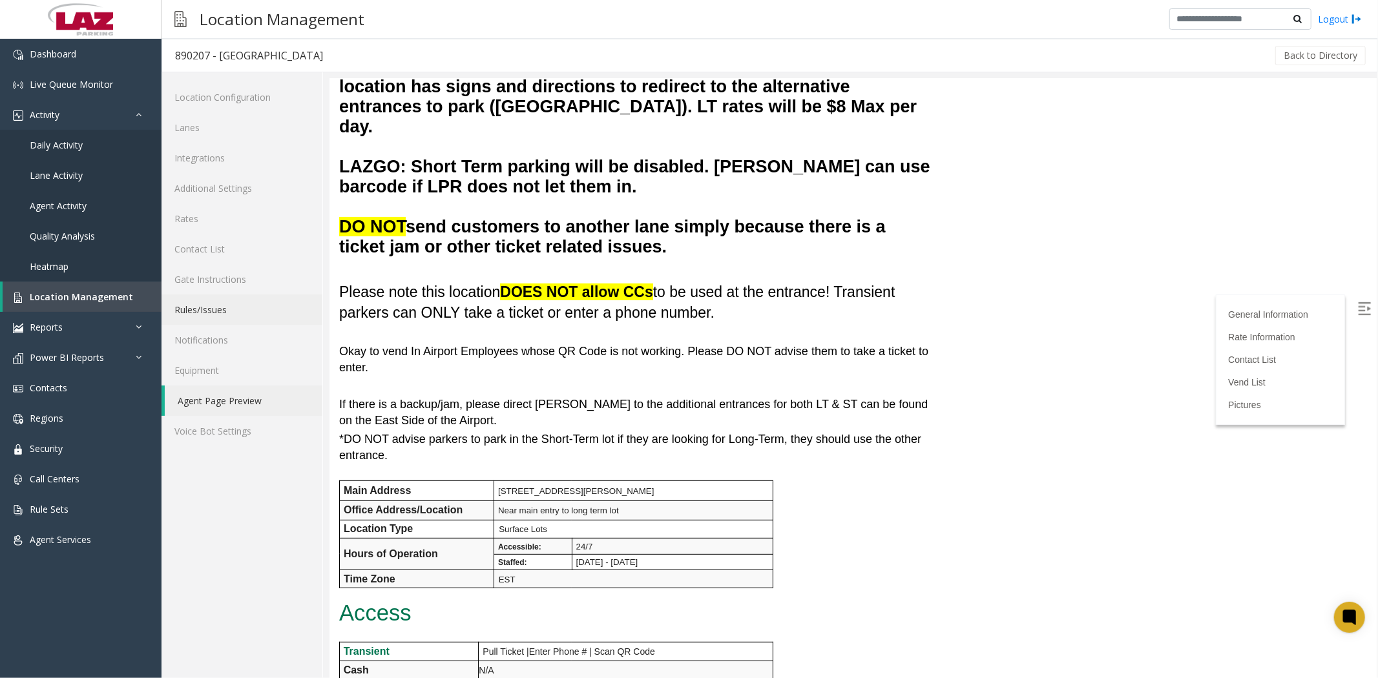
click at [207, 317] on link "Rules/Issues" at bounding box center [242, 310] width 161 height 30
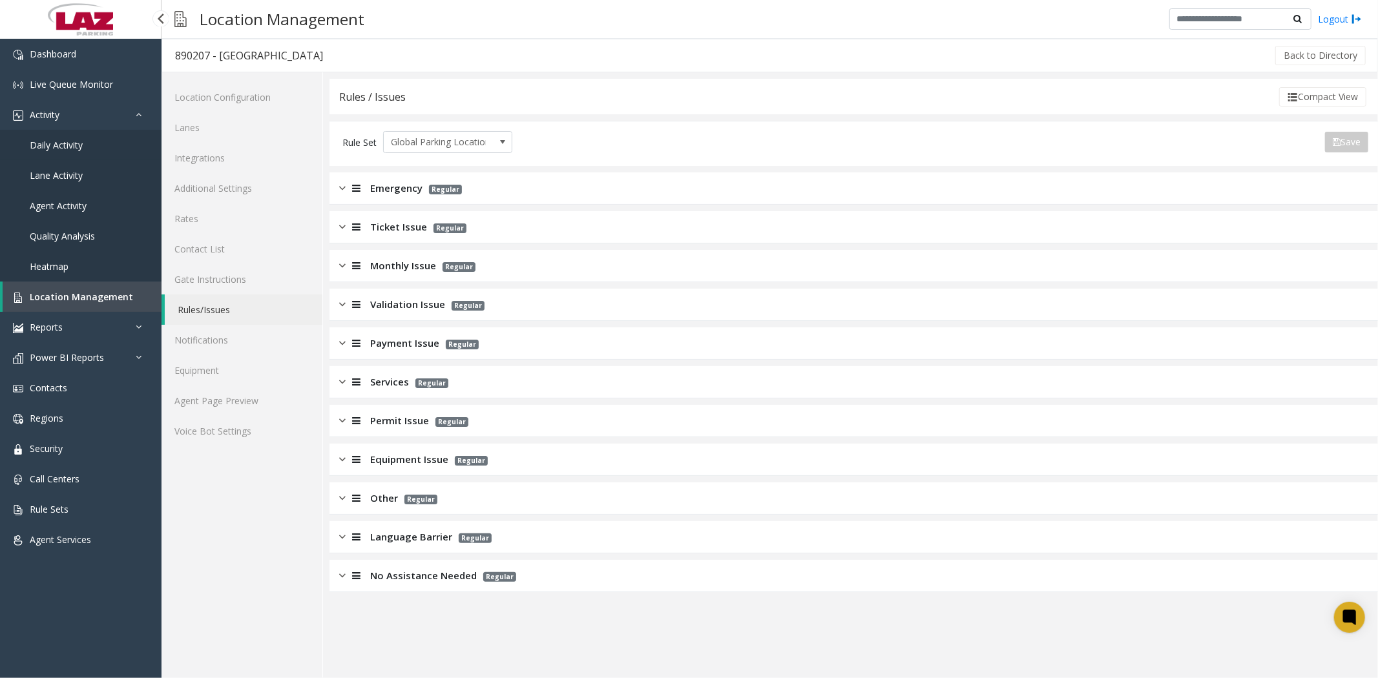
click at [65, 134] on link "Daily Activity" at bounding box center [81, 145] width 162 height 30
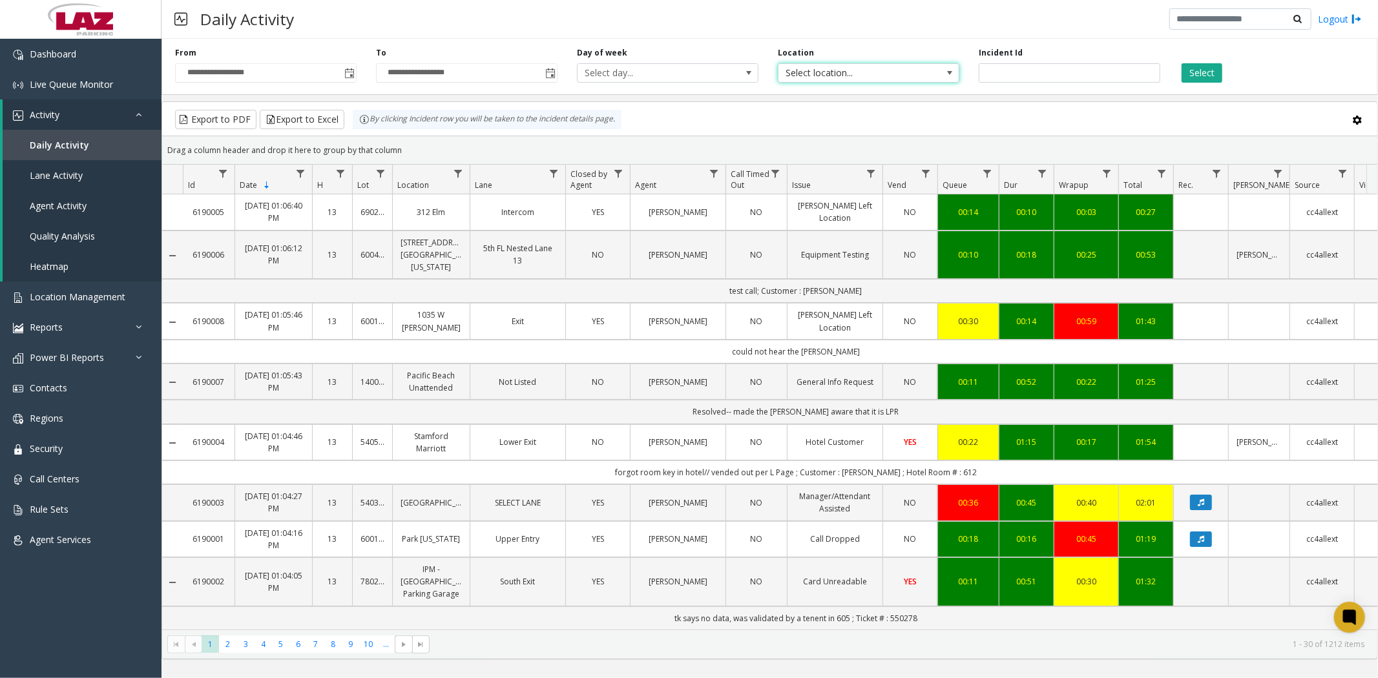
click at [837, 70] on span "Select location..." at bounding box center [851, 73] width 144 height 18
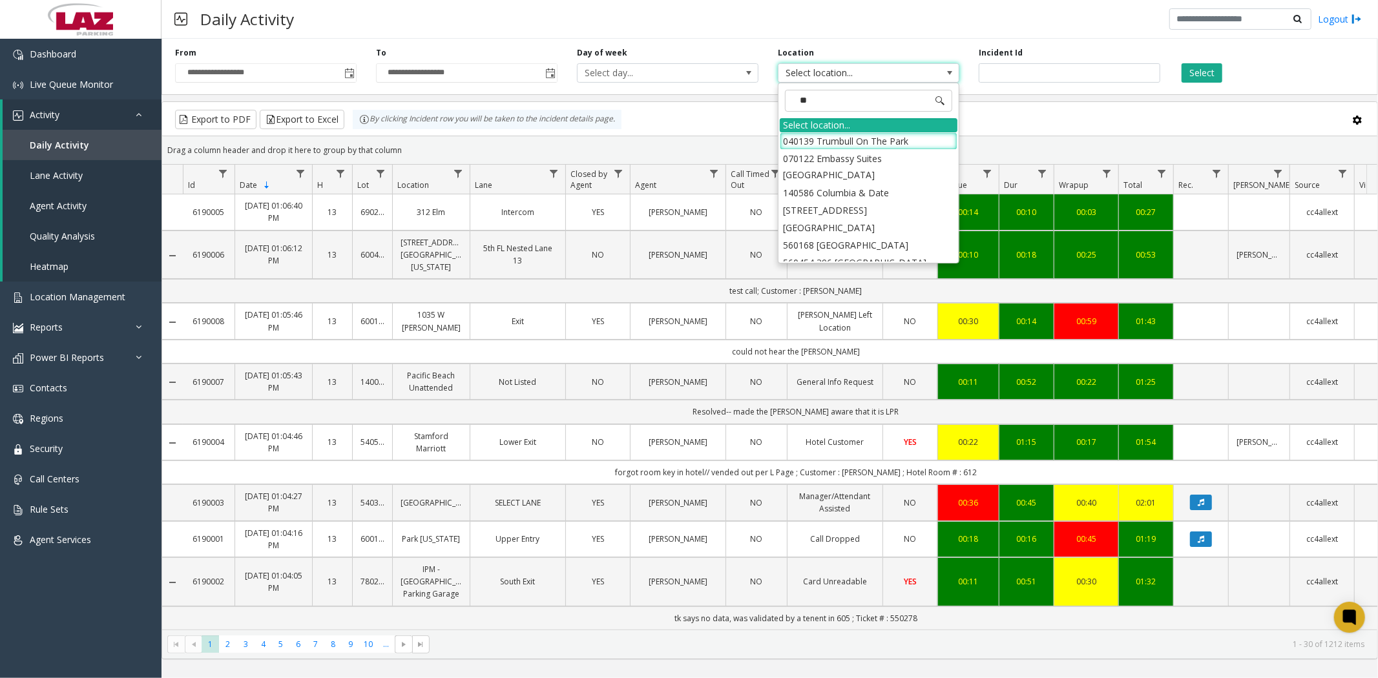
type input "***"
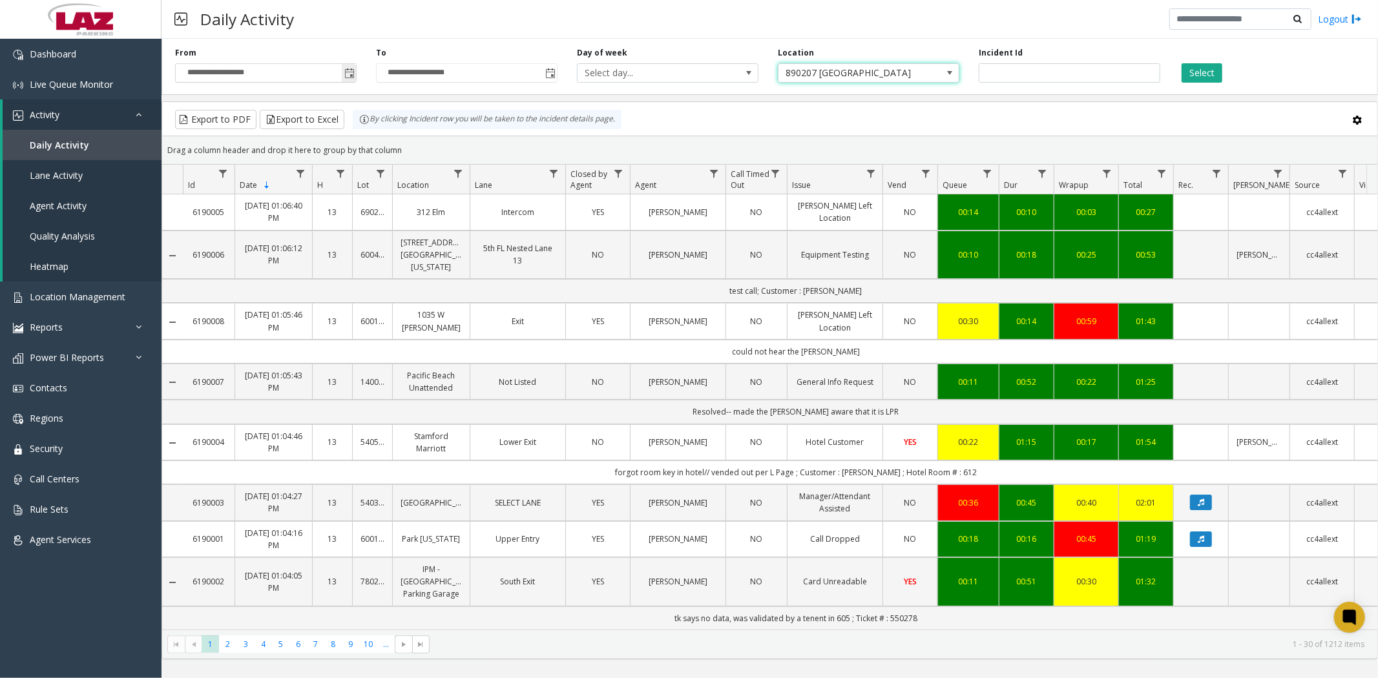
click at [346, 73] on span "Toggle popup" at bounding box center [349, 73] width 10 height 10
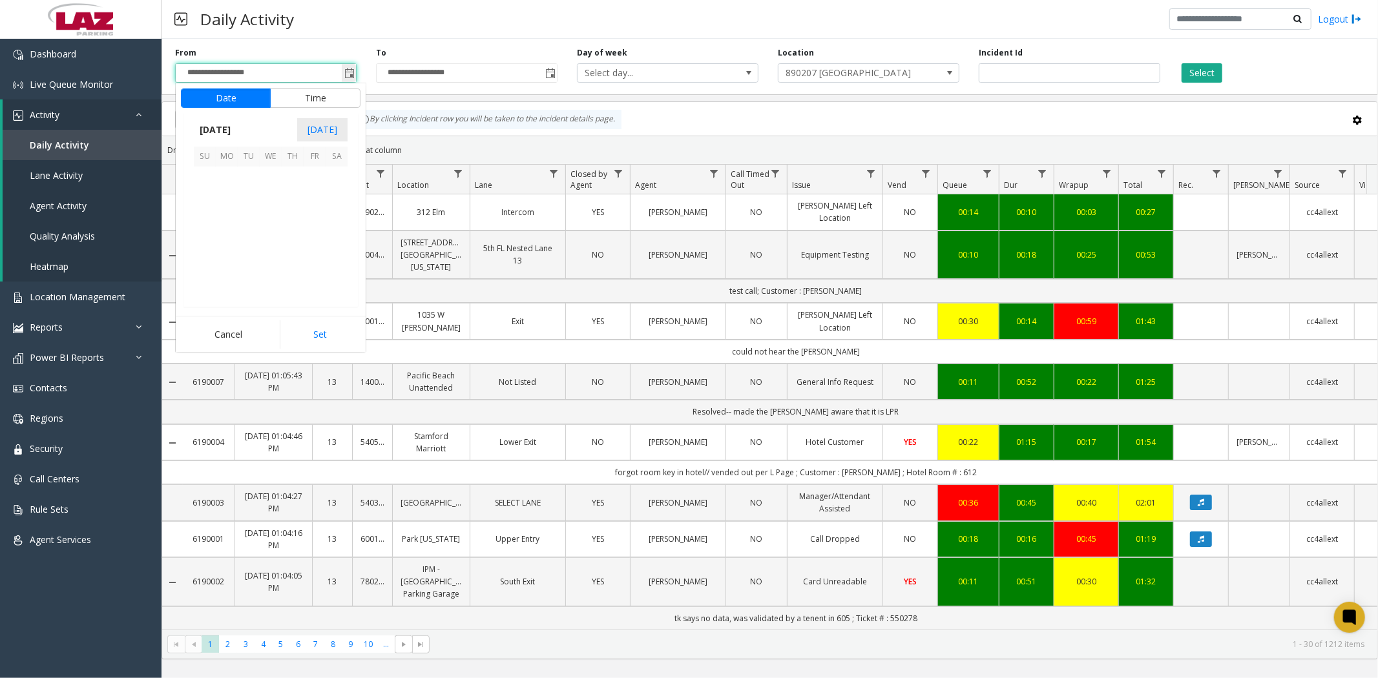
scroll to position [231843, 0]
click at [203, 261] on span "28" at bounding box center [205, 266] width 22 height 22
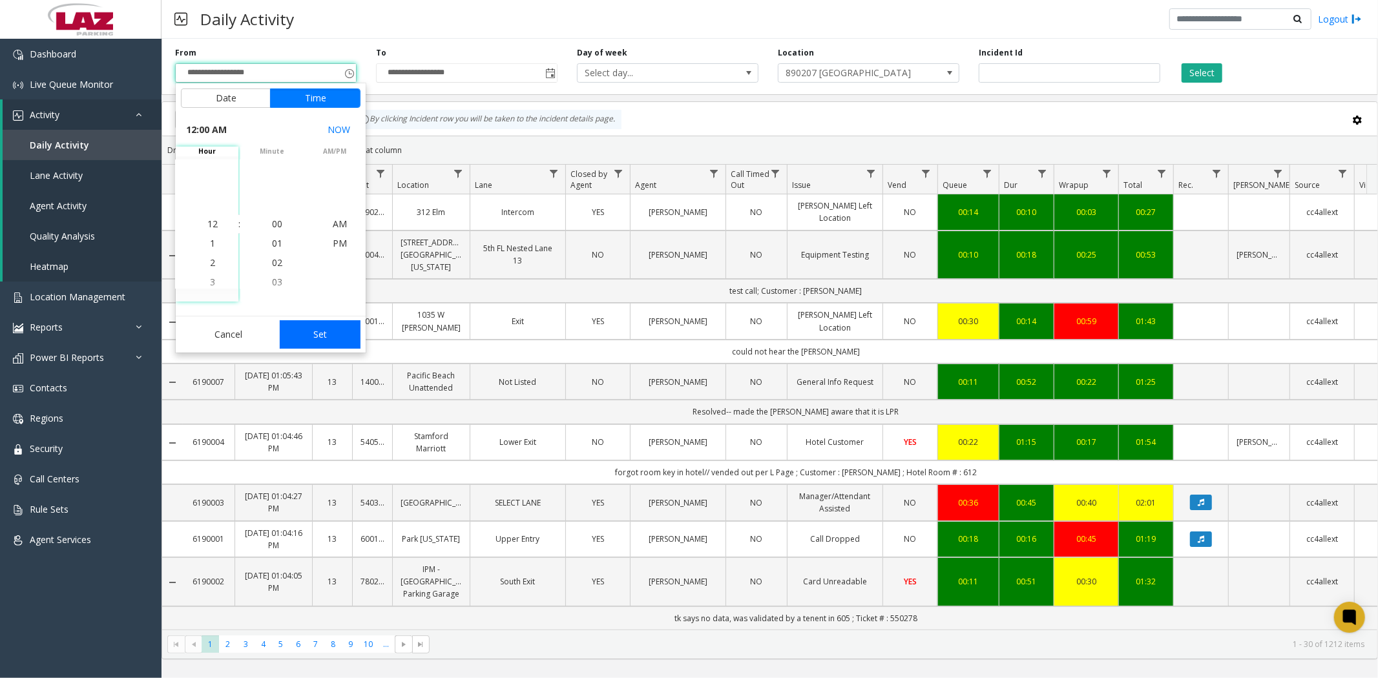
click at [325, 335] on button "Set" at bounding box center [320, 334] width 81 height 28
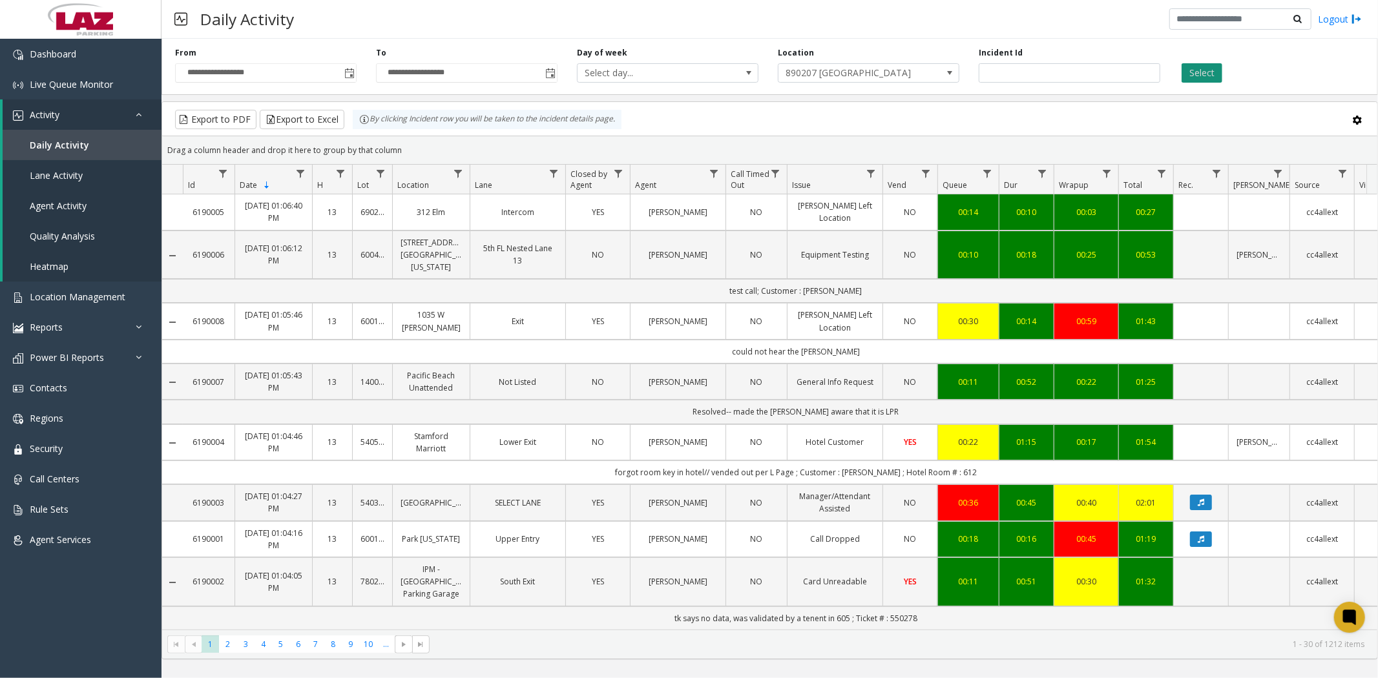
click at [1207, 75] on button "Select" at bounding box center [1202, 72] width 41 height 19
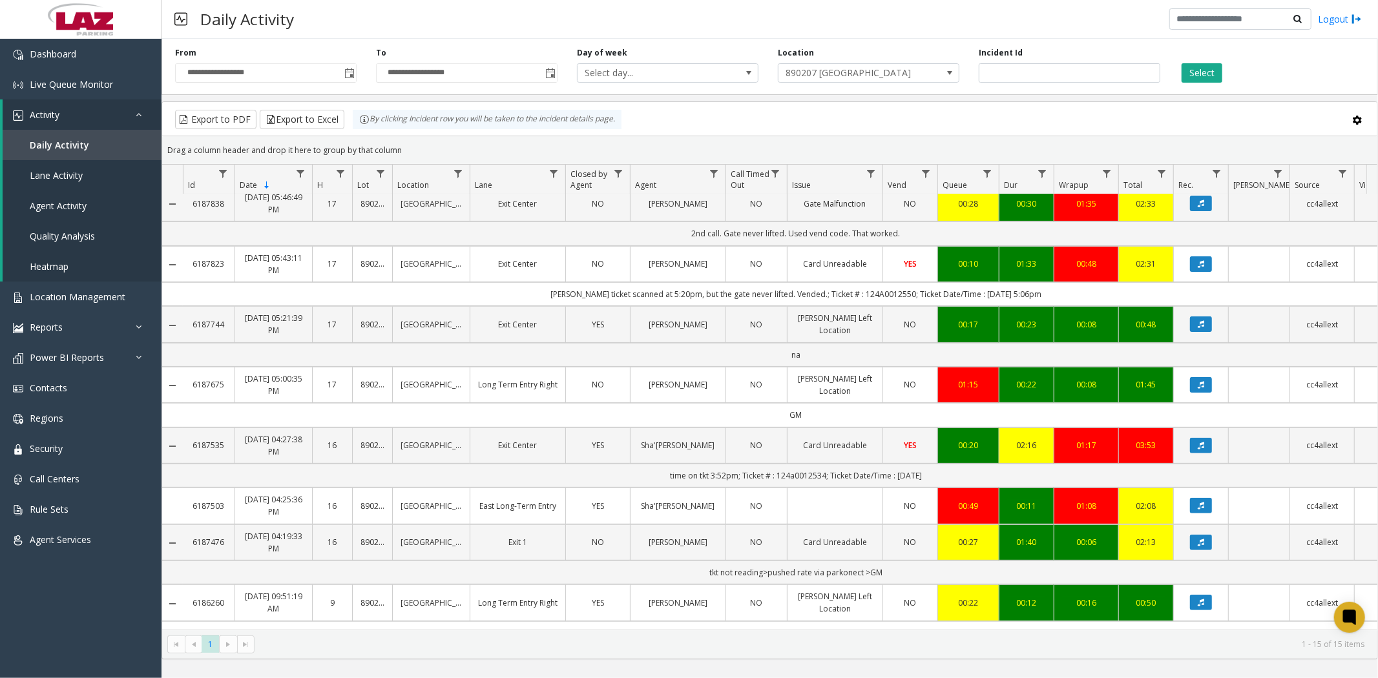
scroll to position [574, 0]
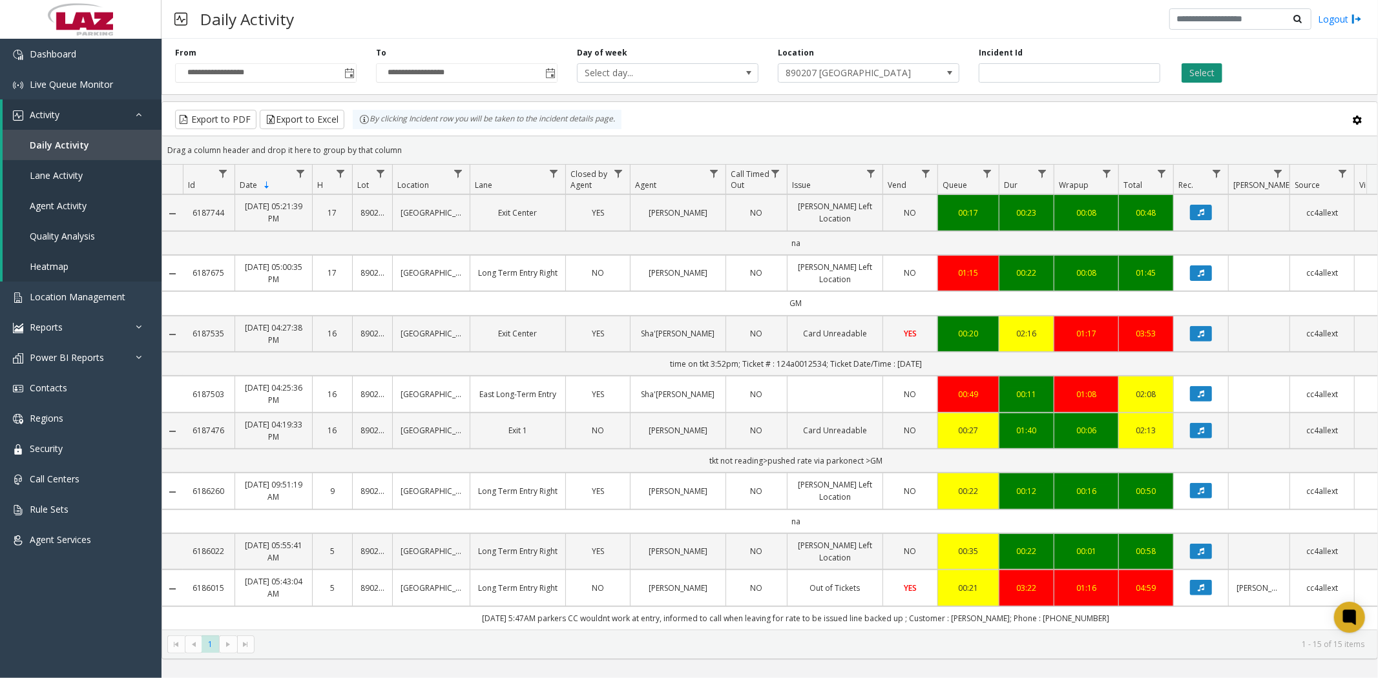
click at [1192, 68] on button "Select" at bounding box center [1202, 72] width 41 height 19
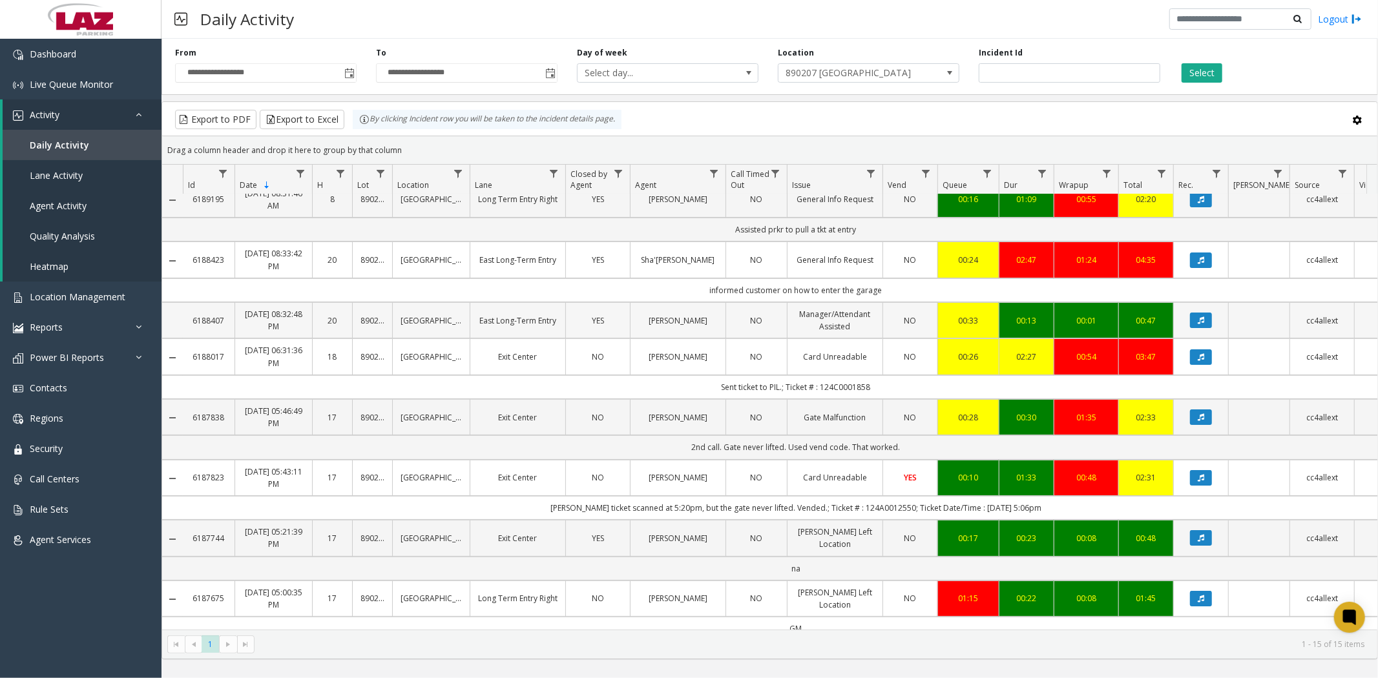
scroll to position [143, 0]
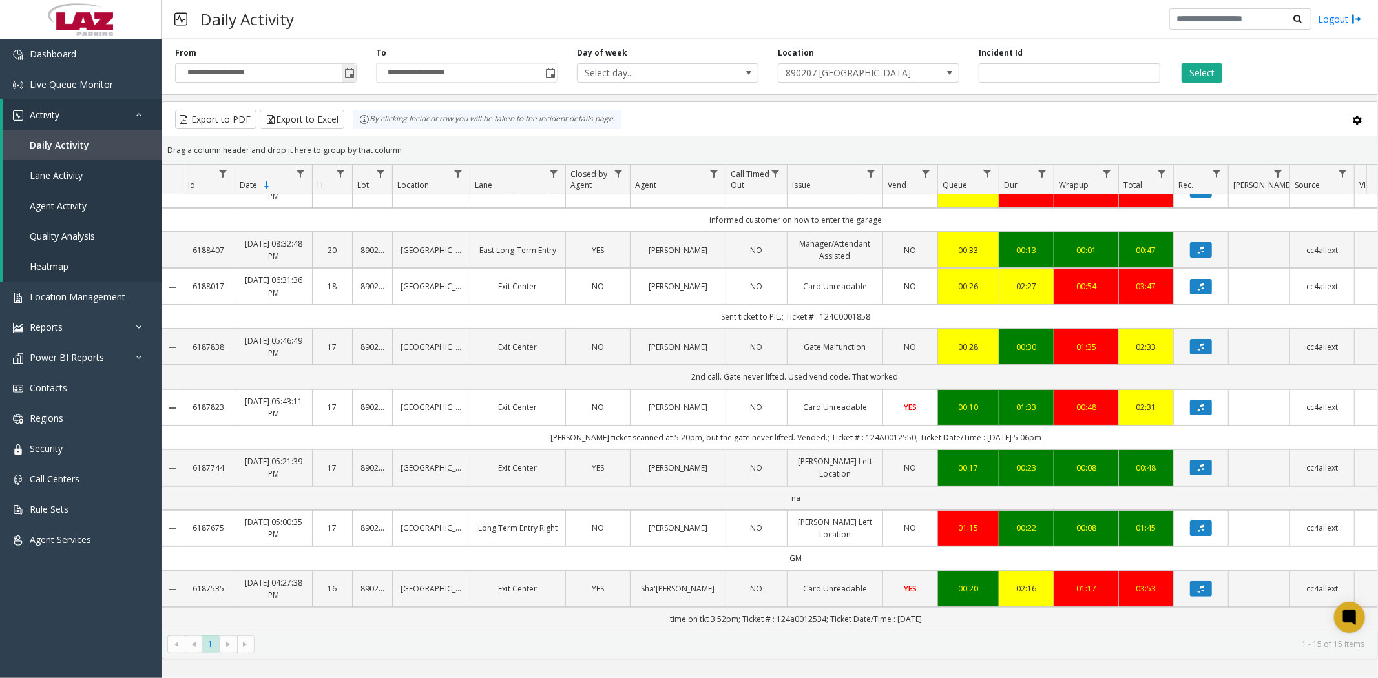
click at [351, 71] on span "Toggle popup" at bounding box center [349, 73] width 10 height 10
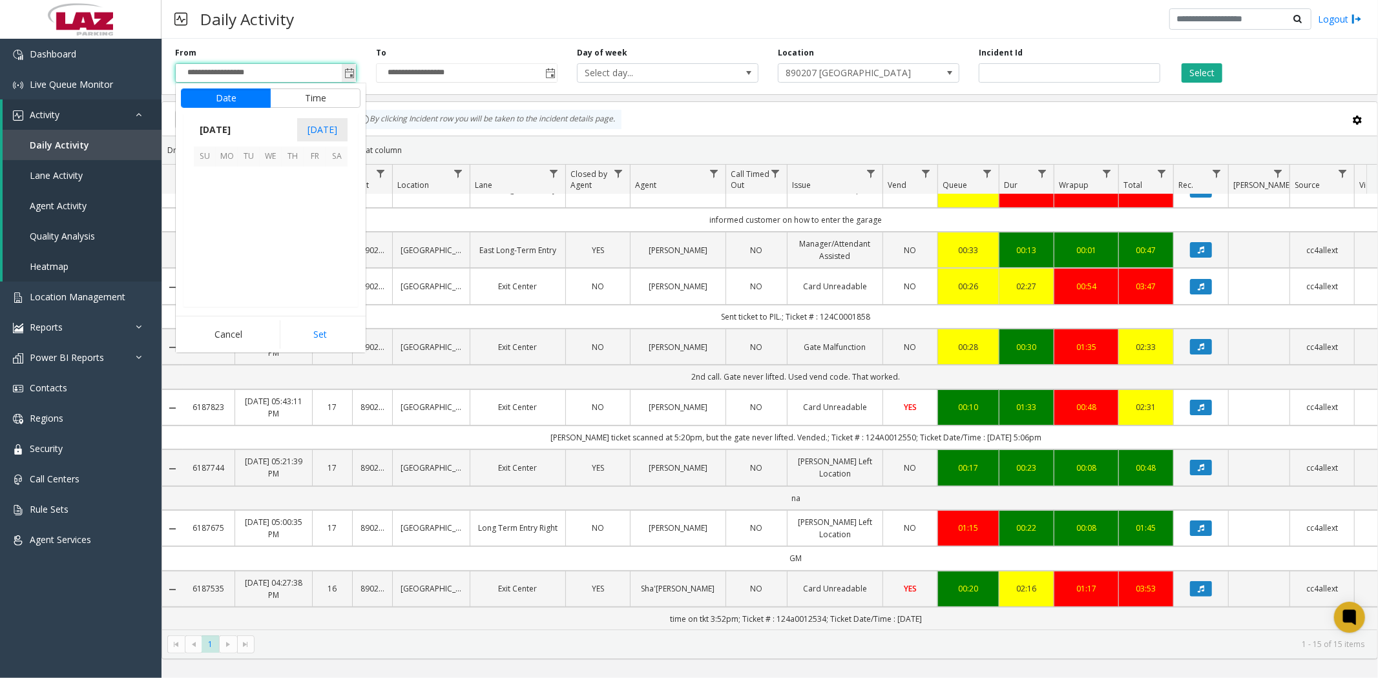
scroll to position [231843, 0]
click at [339, 246] on span "27" at bounding box center [337, 244] width 22 height 22
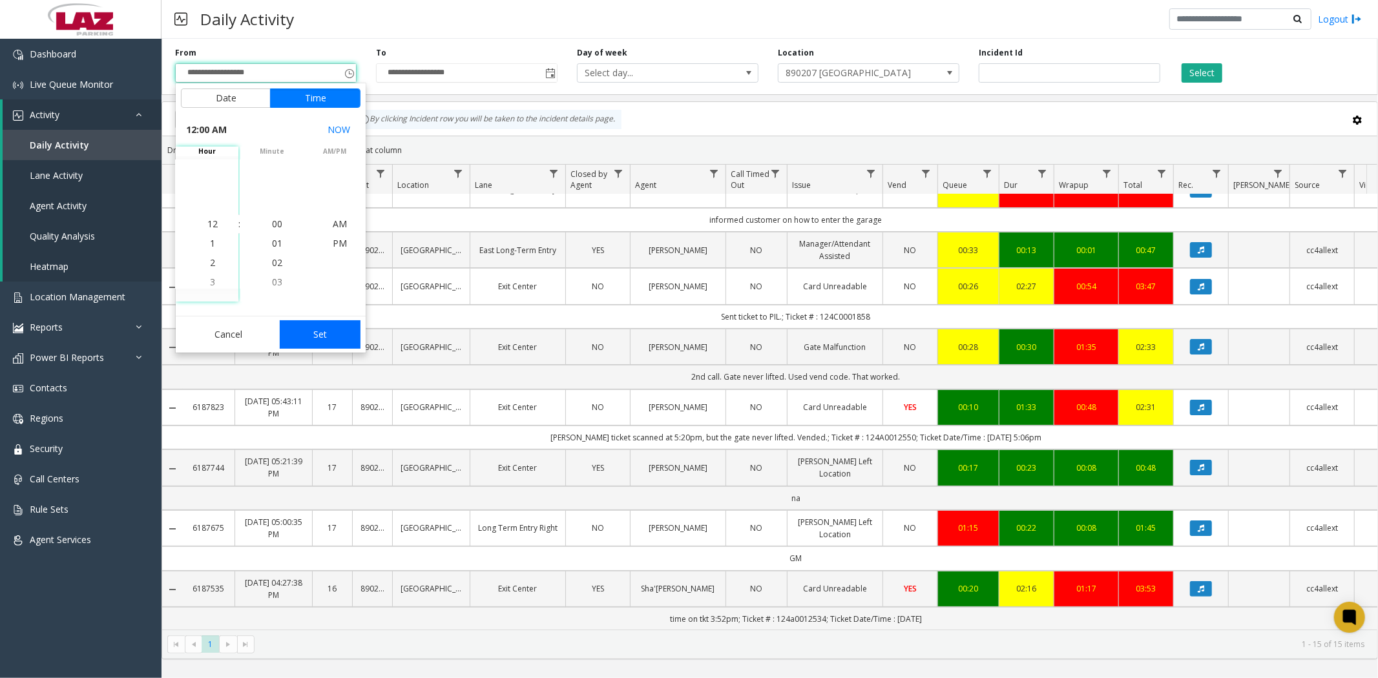
click at [331, 340] on button "Set" at bounding box center [320, 334] width 81 height 28
type input "**********"
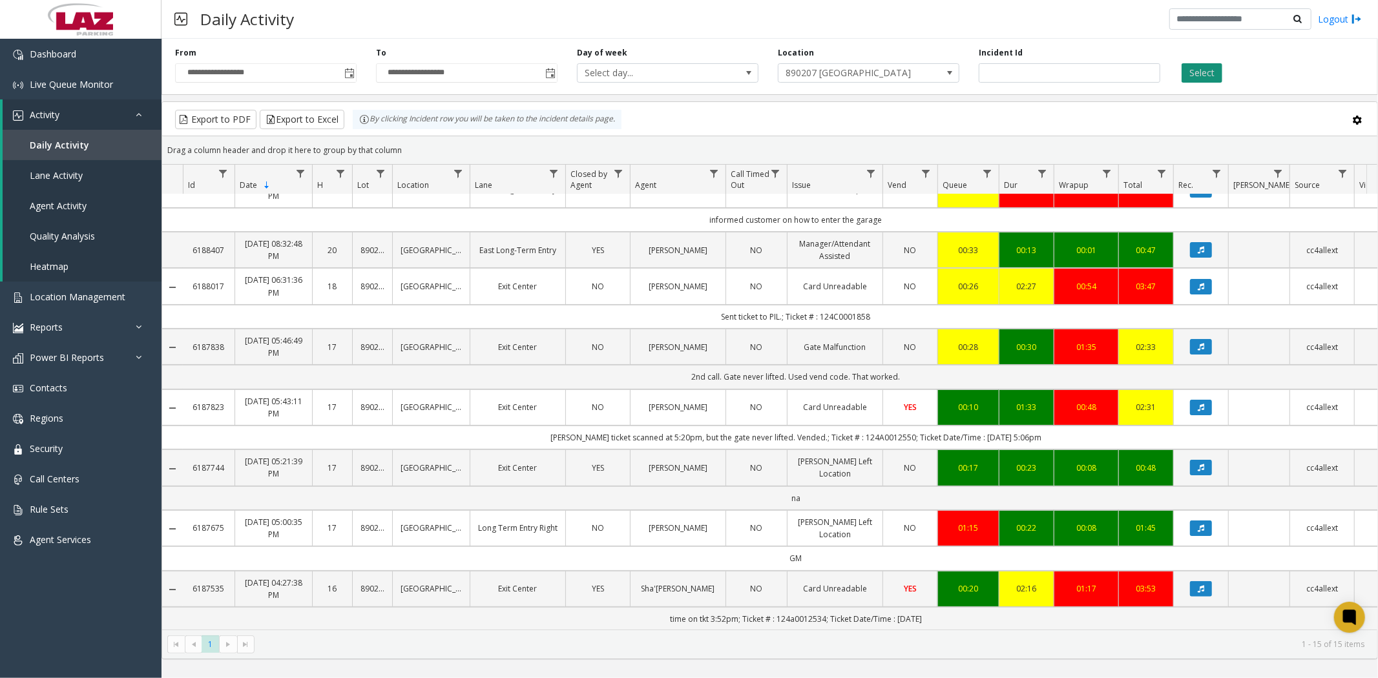
click at [1192, 70] on button "Select" at bounding box center [1202, 72] width 41 height 19
click at [1202, 67] on button "Select" at bounding box center [1202, 72] width 41 height 19
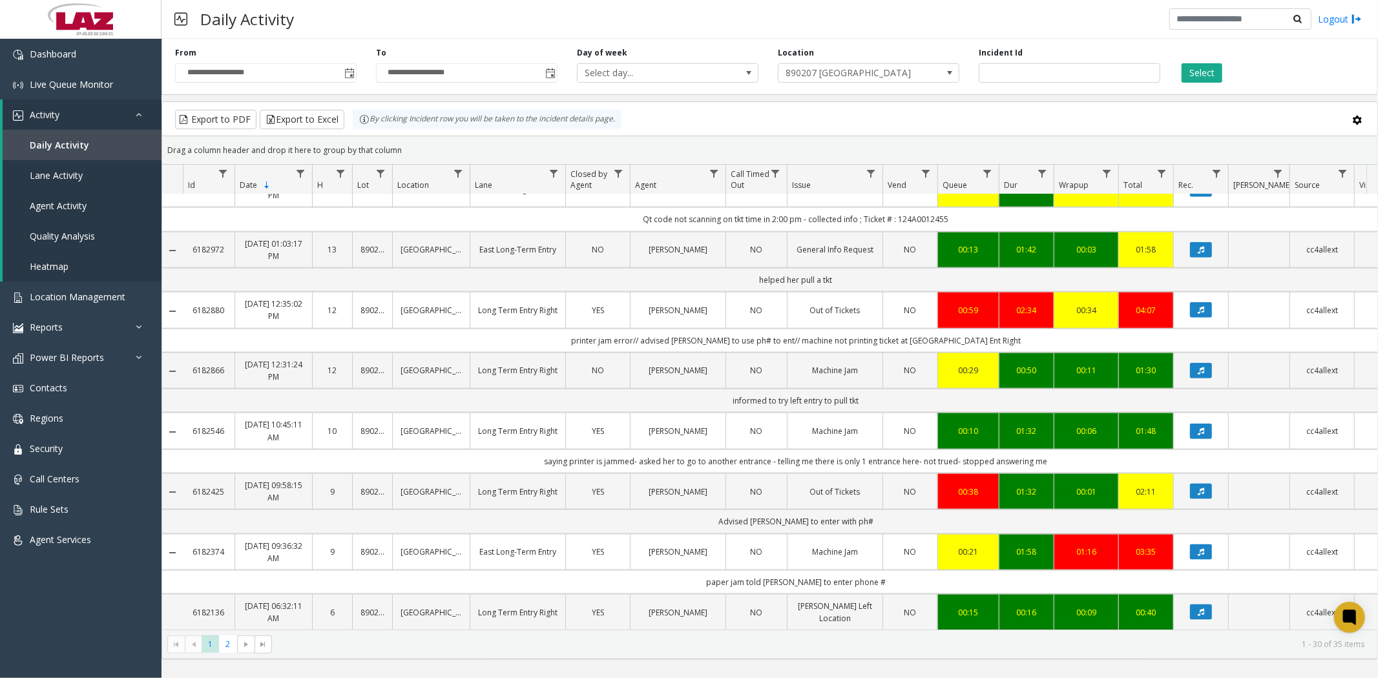
scroll to position [1579, 0]
click at [1359, 121] on span at bounding box center [1357, 120] width 14 height 14
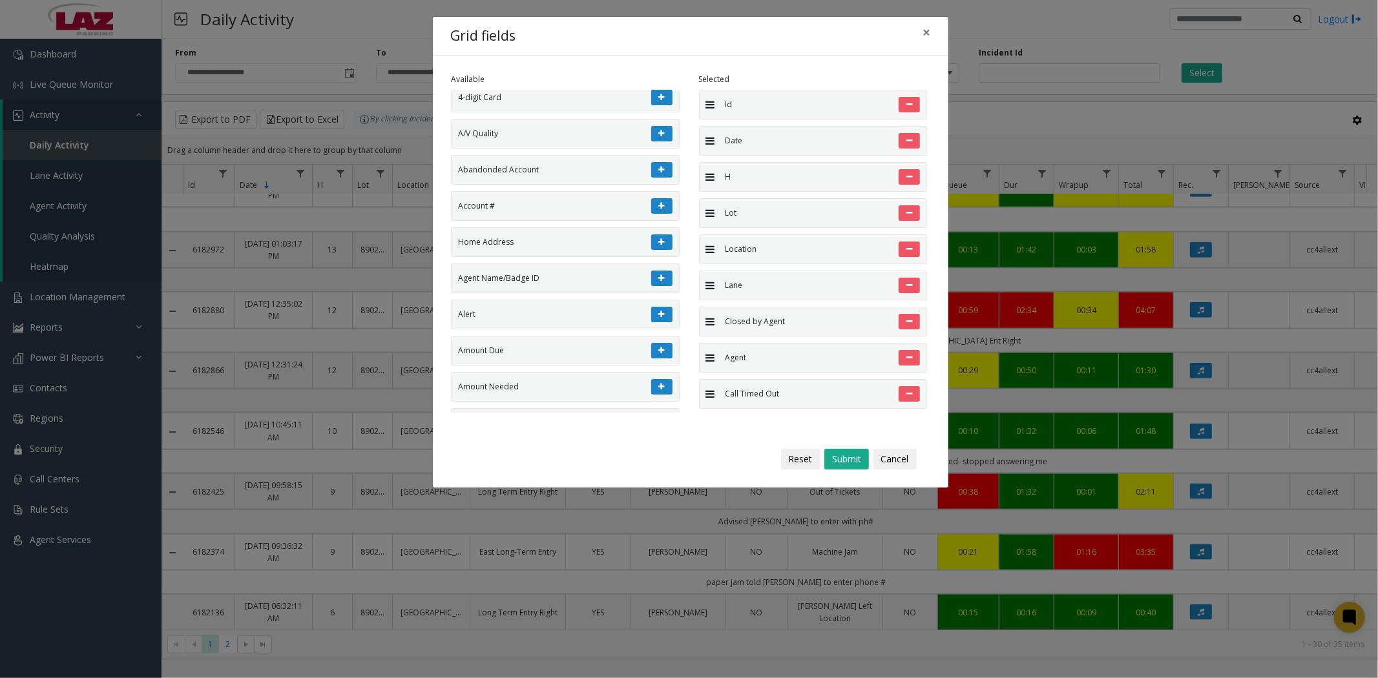
scroll to position [574, 0]
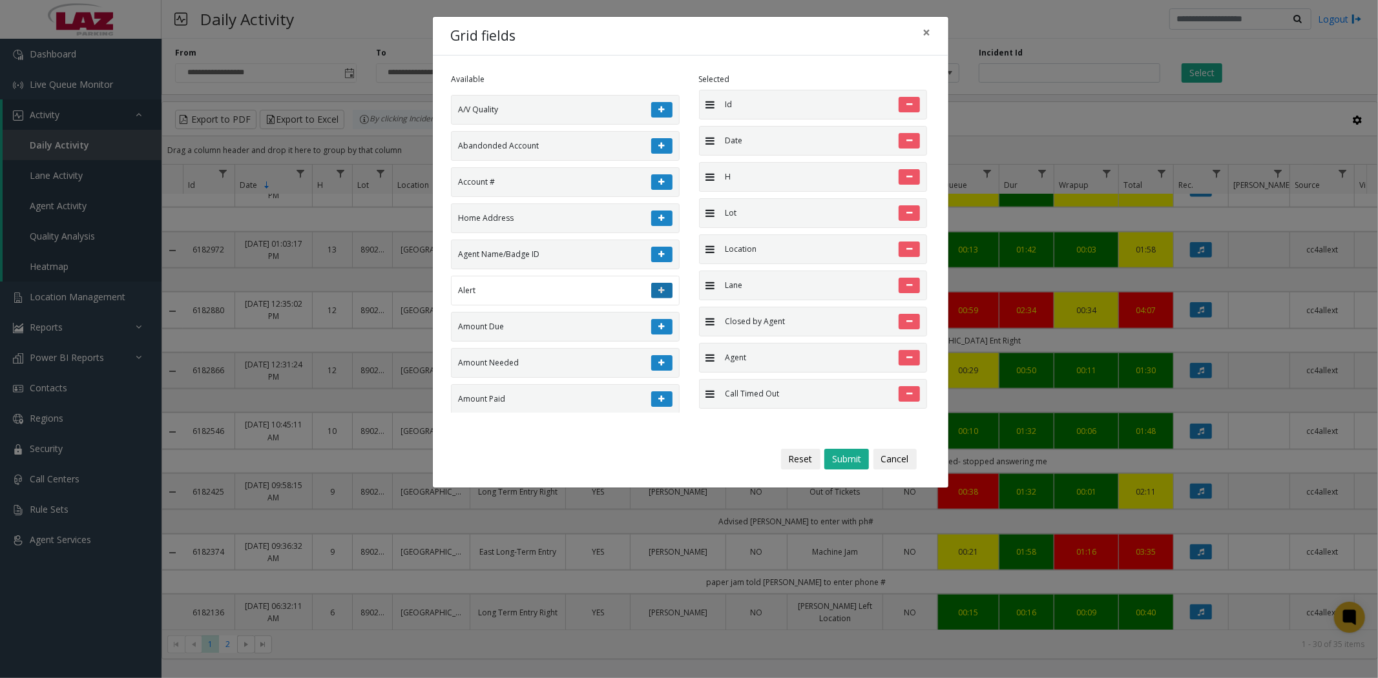
click at [659, 295] on icon at bounding box center [662, 291] width 6 height 8
click at [847, 459] on button "Submit" at bounding box center [846, 459] width 45 height 21
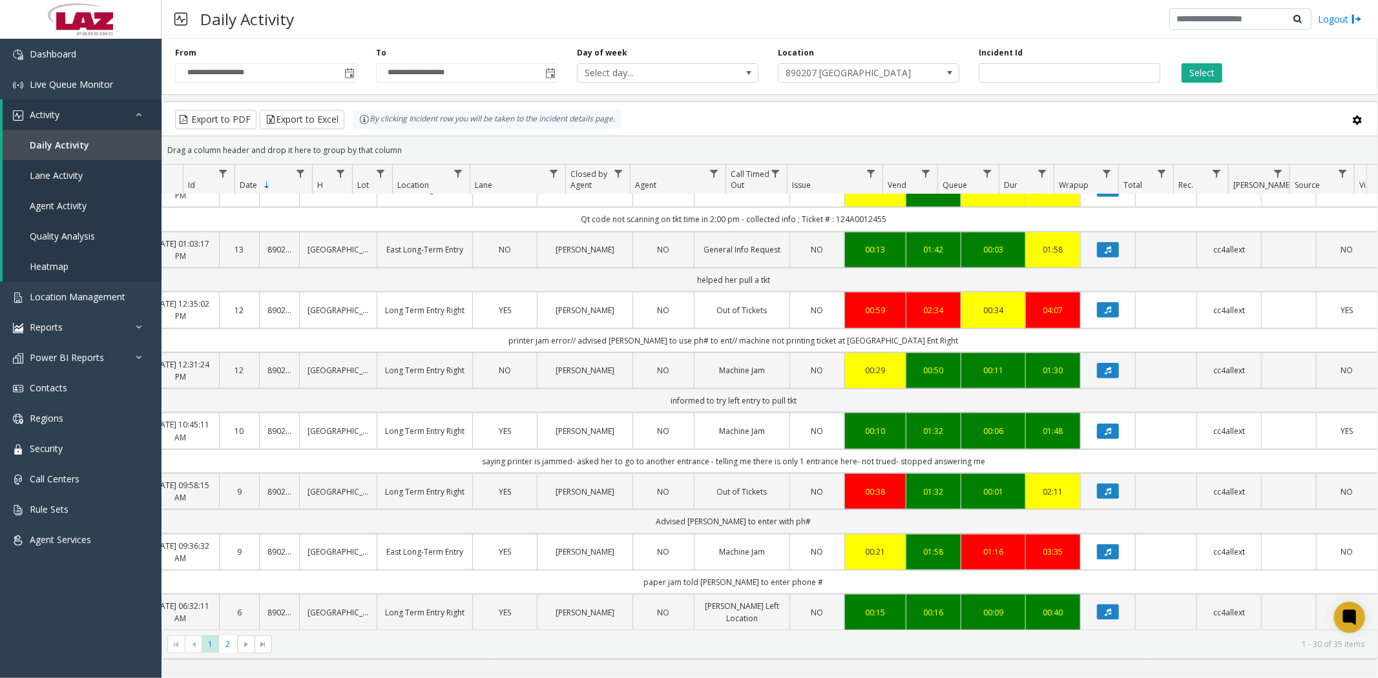
scroll to position [0, 103]
click at [580, 173] on tr "Id Date Sorted Descending H Lot Location Lane Closed by Agent Agent Call Timed …" at bounding box center [713, 180] width 1308 height 30
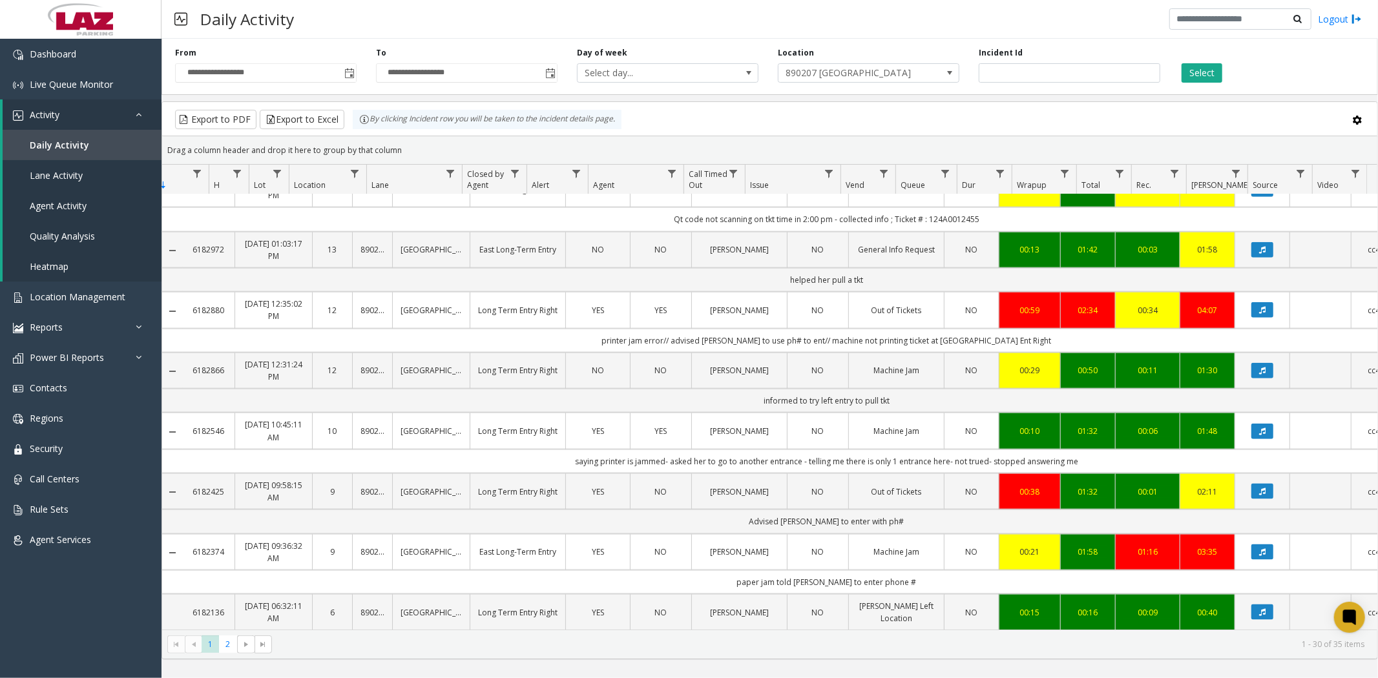
scroll to position [0, 0]
click at [86, 296] on span "Location Management" at bounding box center [78, 297] width 96 height 12
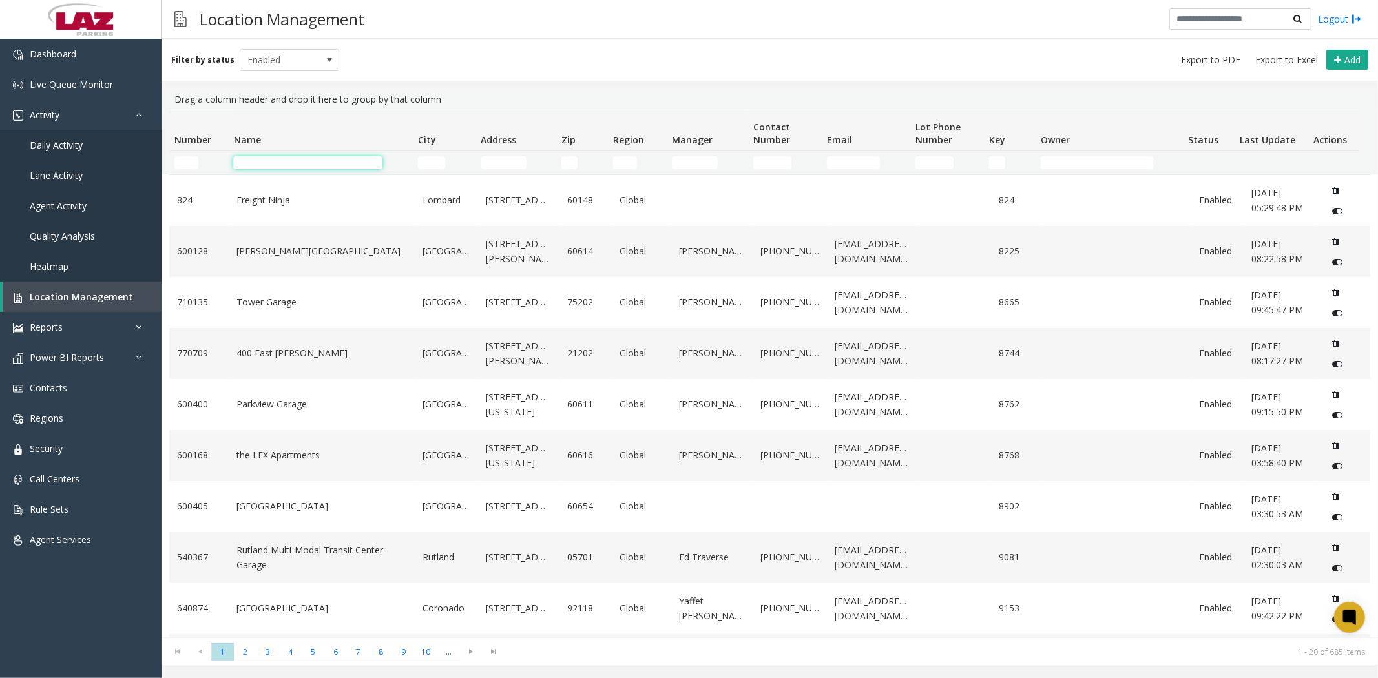
click at [269, 159] on input "Name Filter" at bounding box center [307, 162] width 149 height 13
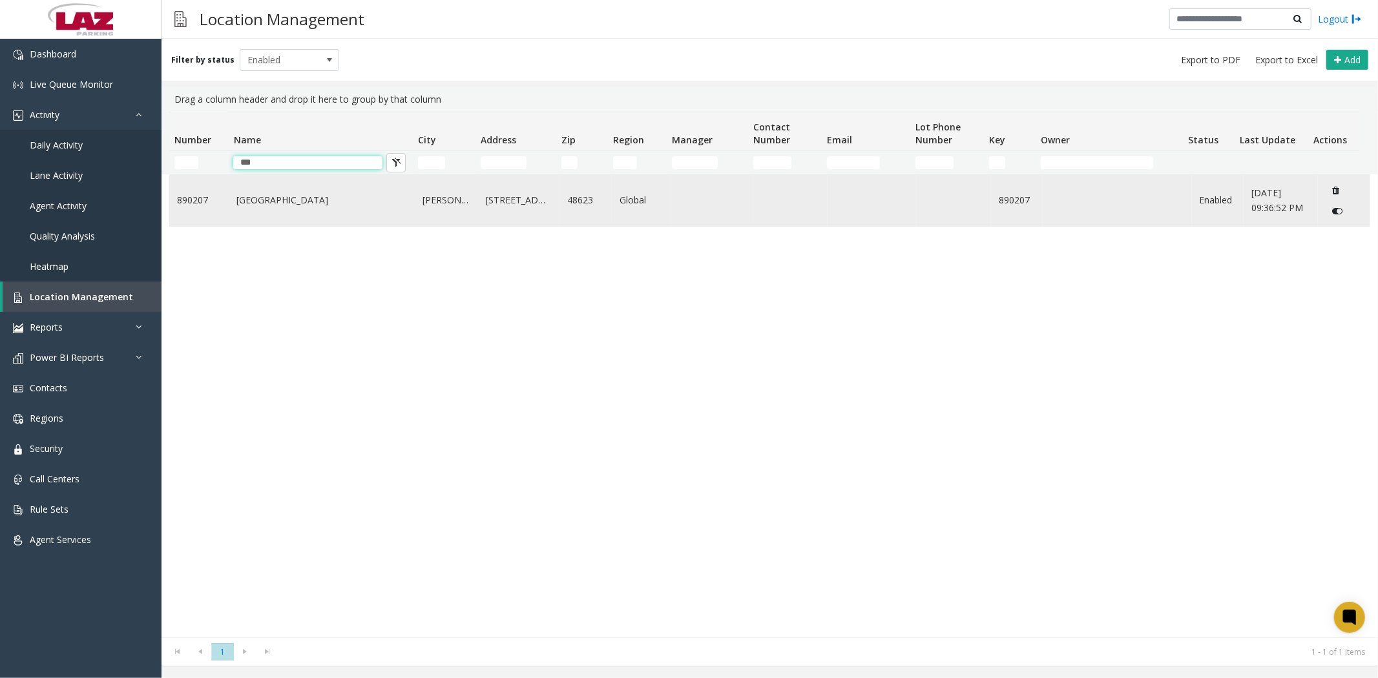
type input "***"
click at [278, 208] on td "[GEOGRAPHIC_DATA]" at bounding box center [322, 200] width 186 height 51
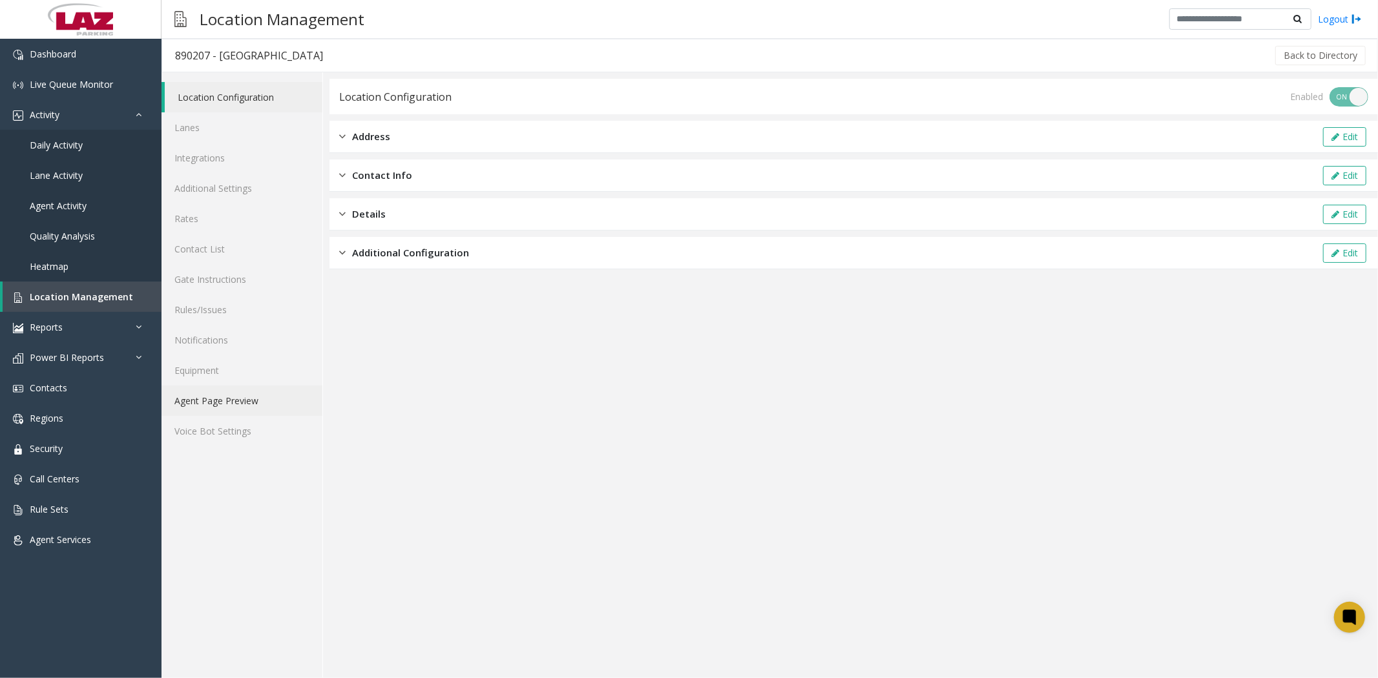
click at [203, 403] on link "Agent Page Preview" at bounding box center [242, 401] width 161 height 30
